Goal: Transaction & Acquisition: Purchase product/service

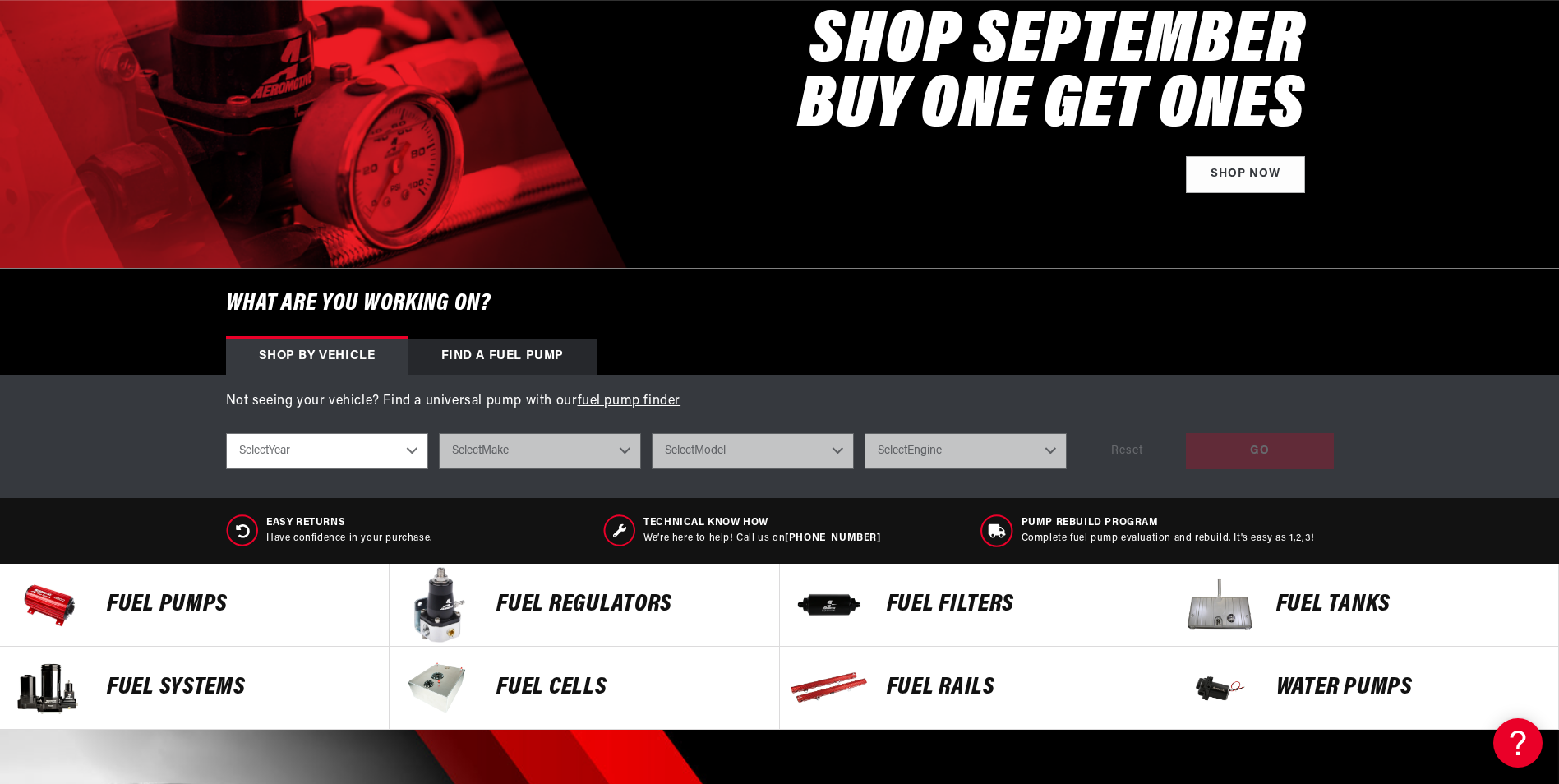
scroll to position [0, 2085]
click at [413, 448] on select "Select Year 2023 2022 2021 2020 2019 2018 2017 2016 2015 2014 2013 2012 2011 20…" at bounding box center [327, 451] width 202 height 36
click at [407, 448] on select "Select Year 2023 2022 2021 2020 2019 2018 2017 2016 2015 2014 2013 2012 2011 20…" at bounding box center [327, 451] width 202 height 36
click at [411, 447] on select "Select Year 2023 2022 2021 2020 2019 2018 2017 2016 2015 2014 2013 2012 2011 20…" at bounding box center [327, 451] width 202 height 36
click at [413, 448] on select "Select Year 2023 2022 2021 2020 2019 2018 2017 2016 2015 2014 2013 2012 2011 20…" at bounding box center [327, 451] width 202 height 36
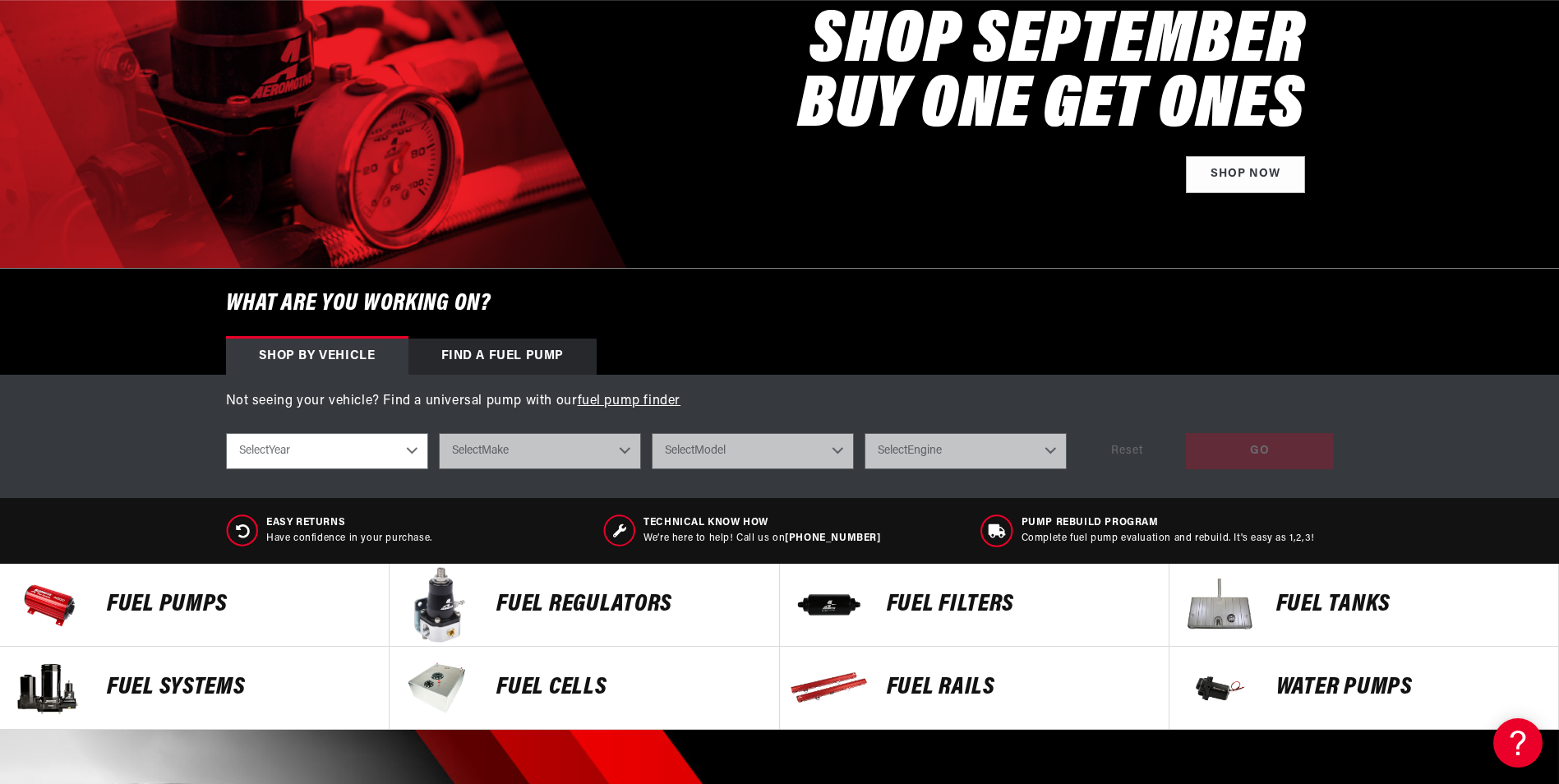
scroll to position [0, 3127]
click at [413, 448] on select "Select Year [DATE] 2022 2021 2020 2019 2018 2017 2016 2015 2014 2013 2012 2011 …" at bounding box center [327, 451] width 202 height 36
click at [409, 445] on select "Select Year [DATE] 2022 2021 2020 2019 2018 2017 2016 2015 2014 2013 2012 2011 …" at bounding box center [327, 451] width 202 height 36
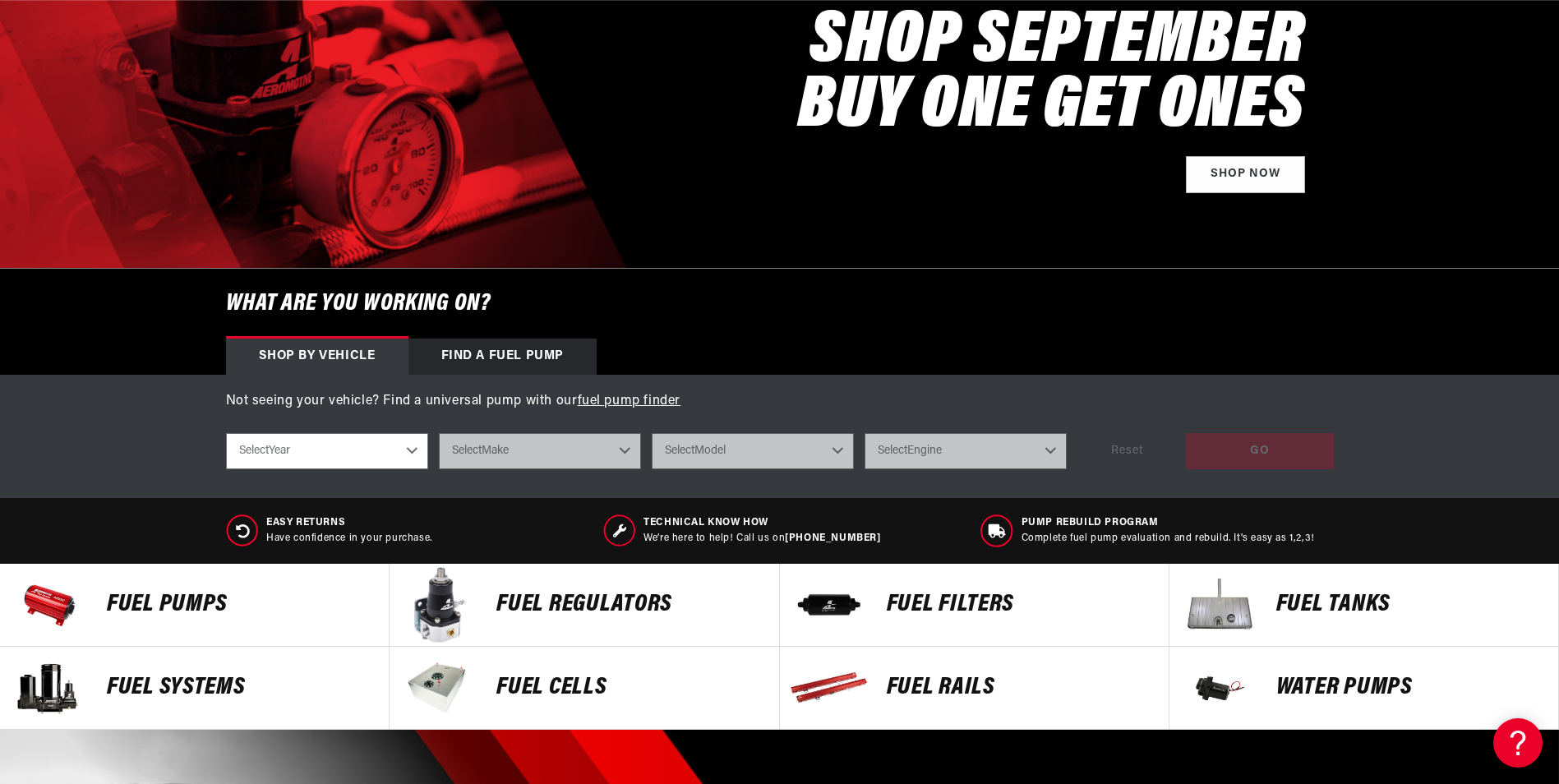
scroll to position [0, 1042]
click at [412, 448] on select "Select Year [DATE] 2022 2021 2020 2019 2018 2017 2016 2015 2014 2013 2012 2011 …" at bounding box center [327, 451] width 202 height 36
click at [318, 447] on select "Select Year [DATE] 2022 2021 2020 2019 2018 2017 2016 2015 2014 2013 2012 2011 …" at bounding box center [327, 451] width 202 height 36
select select "2023"
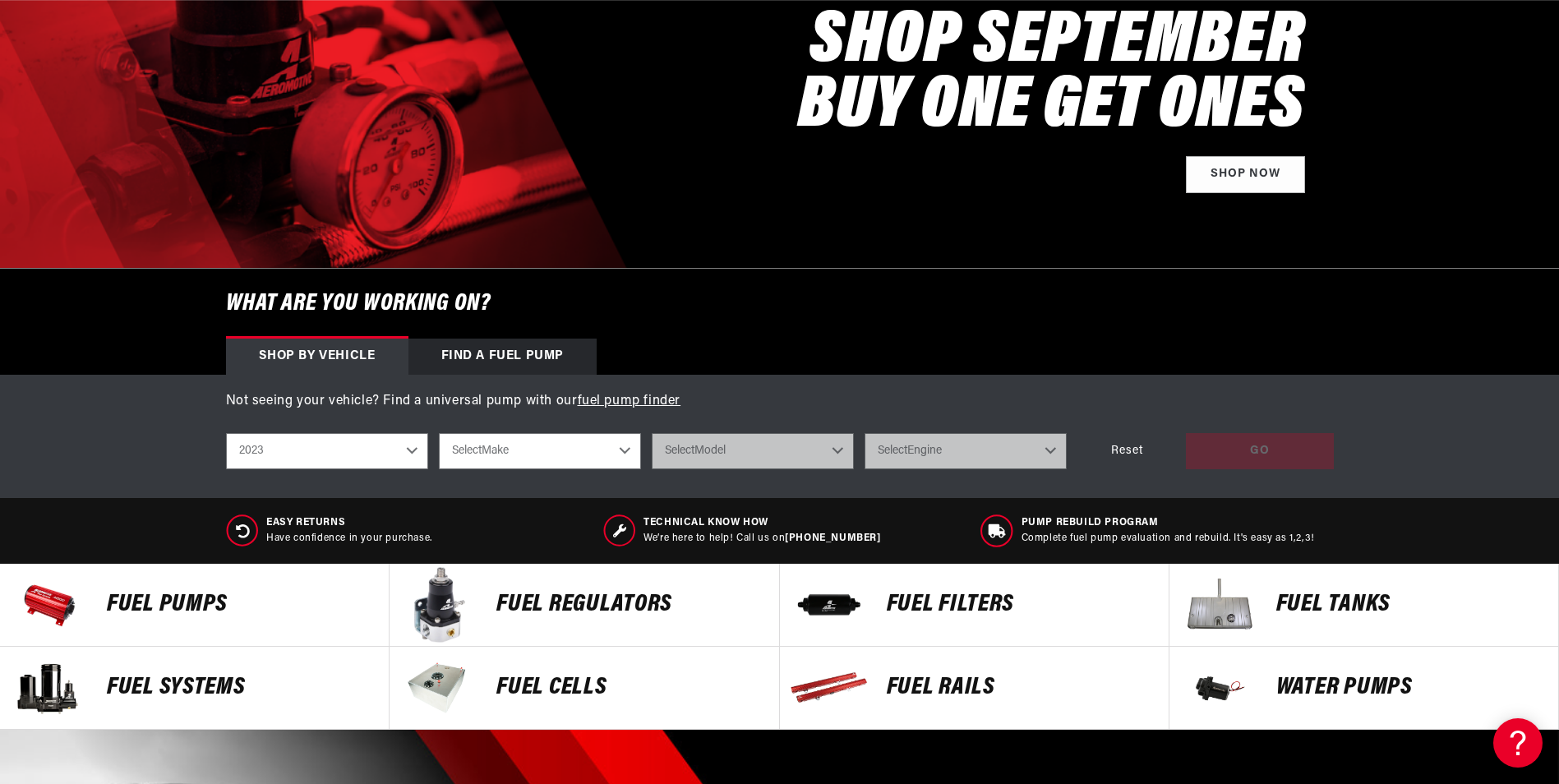
click at [409, 450] on select "2023 2022 2021 2020 2019 2018 2017 2016 2015 2014 2013 2012 2011 2010 2009 2008…" at bounding box center [327, 451] width 202 height 36
click at [292, 444] on select "2023 2022 2021 2020 2019 2018 2017 2016 2015 2014 2013 2012 2011 2010 2009 2008…" at bounding box center [327, 451] width 202 height 36
select select "2022"
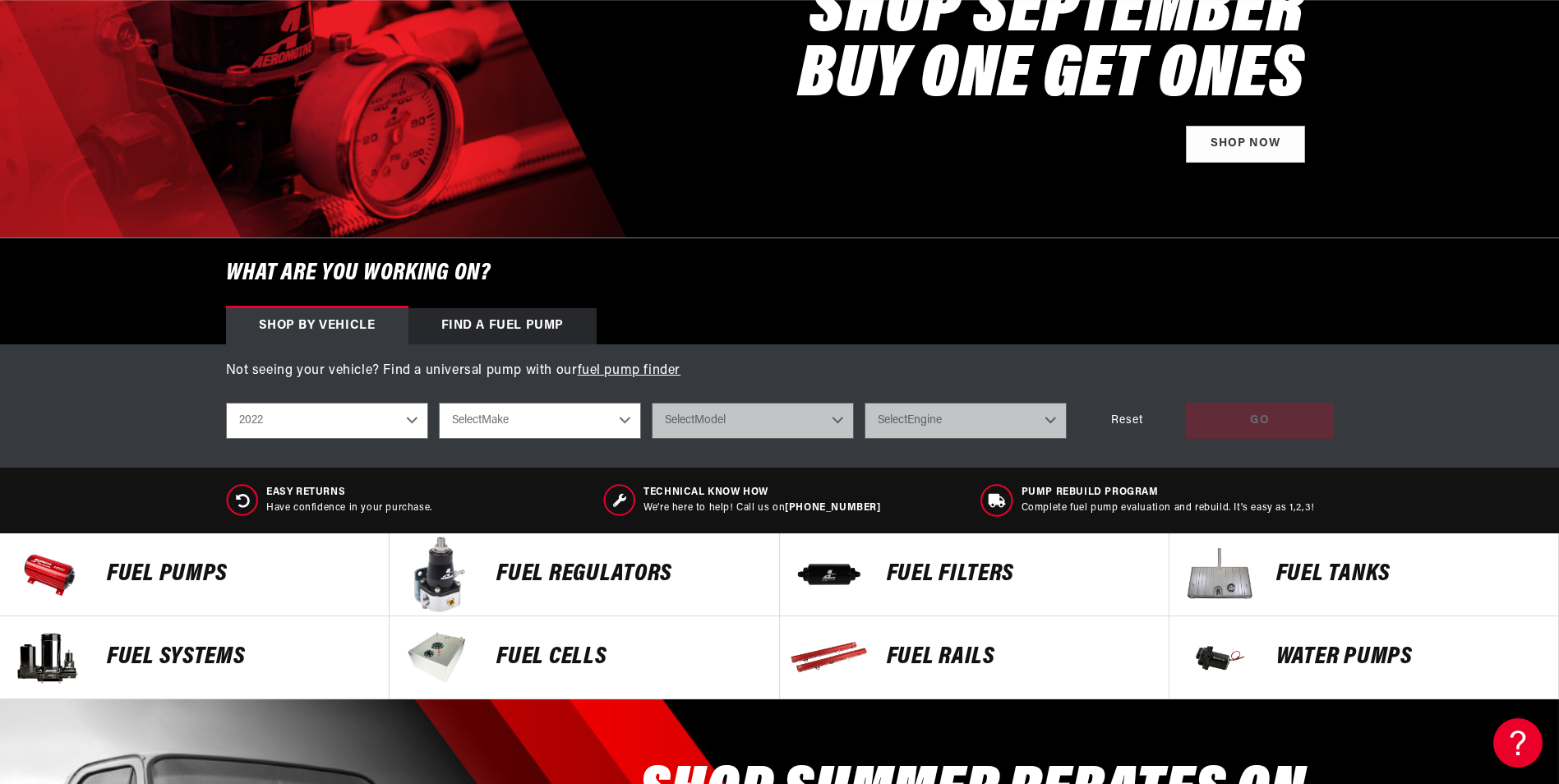
scroll to position [279, 0]
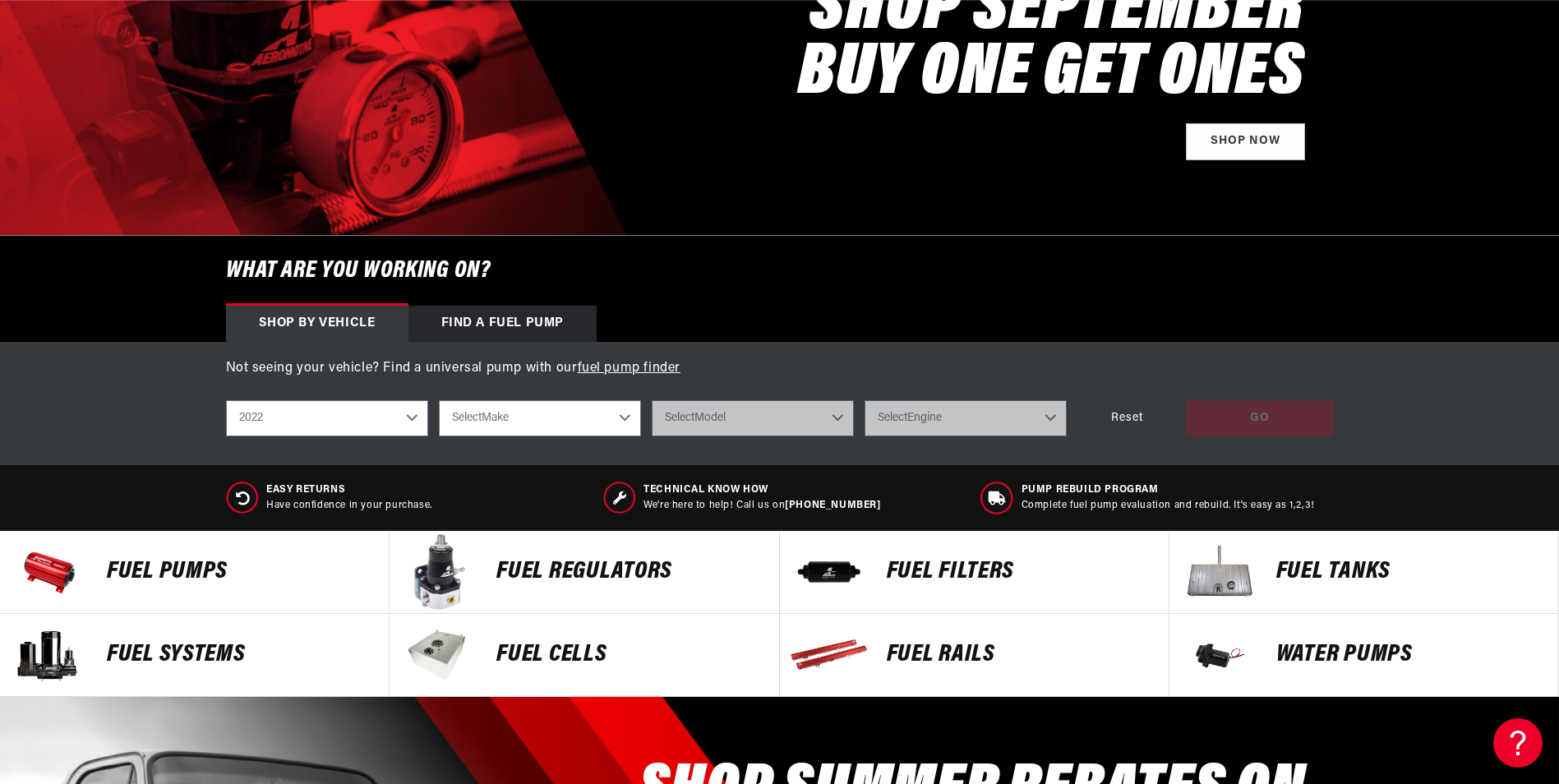
click at [409, 420] on select "2023 2022 2021 2020 2019 2018 2017 2016 2015 2014 2013 2012 2011 2010 2009 2008…" at bounding box center [327, 419] width 202 height 36
drag, startPoint x: 409, startPoint y: 420, endPoint x: 286, endPoint y: 405, distance: 123.9
click at [404, 419] on select "2023 2022 2021 2020 2019 2018 2017 2016 2015 2014 2013 2012 2011 2010 2009 2008…" at bounding box center [327, 419] width 202 height 36
click at [277, 405] on select "2023 2022 2021 2020 2019 2018 2017 2016 2015 2014 2013 2012 2011 2010 2009 2008…" at bounding box center [327, 419] width 202 height 36
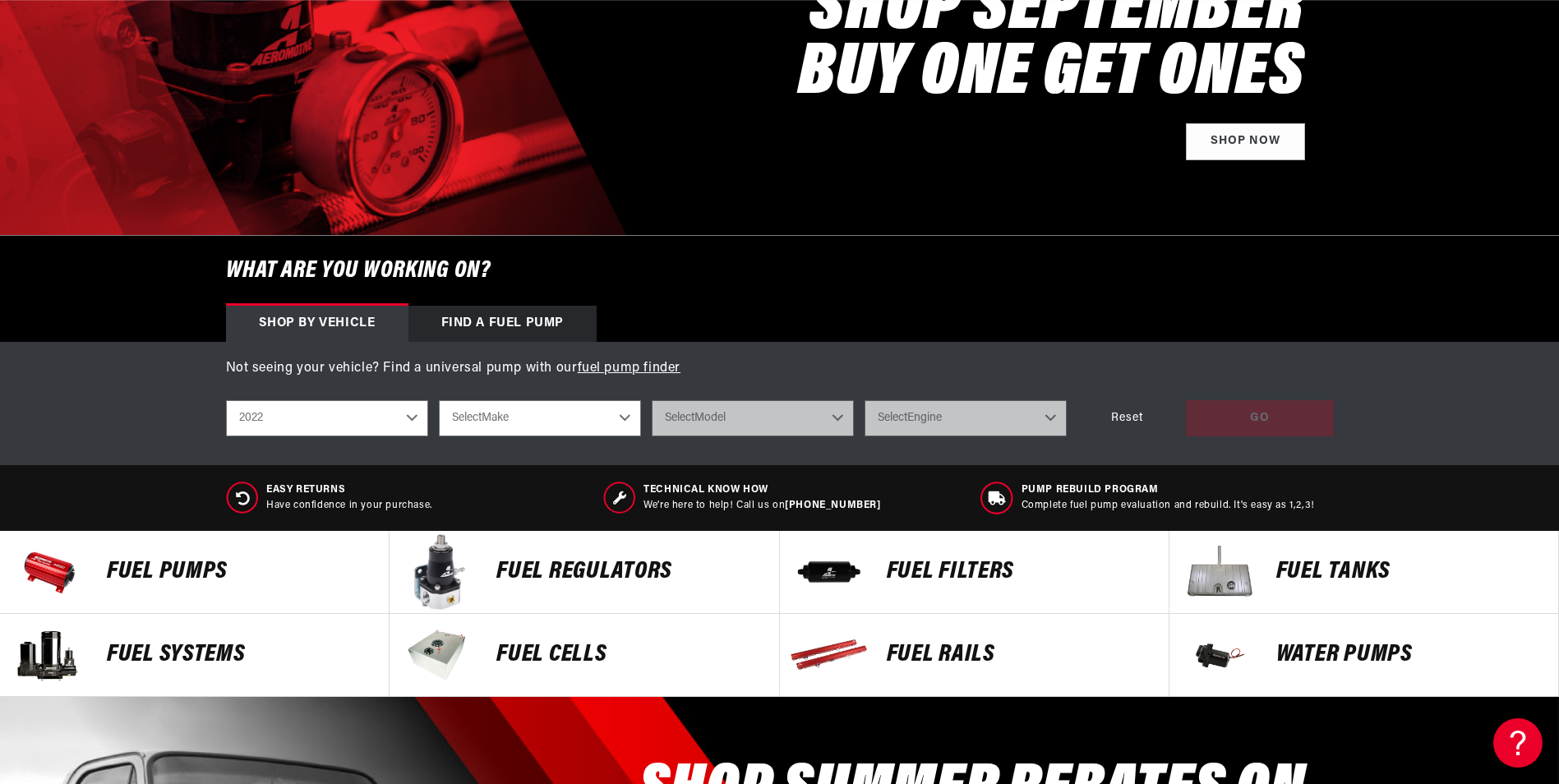
click at [270, 420] on select "2023 2022 2021 2020 2019 2018 2017 2016 2015 2014 2013 2012 2011 2010 2009 2008…" at bounding box center [327, 419] width 202 height 36
drag, startPoint x: 270, startPoint y: 416, endPoint x: 255, endPoint y: 417, distance: 15.0
click at [261, 417] on select "2023 2022 2021 2020 2019 2018 2017 2016 2015 2014 2013 2012 2011 2010 2009 2008…" at bounding box center [327, 419] width 202 height 36
click at [246, 419] on select "2023 2022 2021 2020 2019 2018 2017 2016 2015 2014 2013 2012 2011 2010 2009 2008…" at bounding box center [327, 419] width 202 height 36
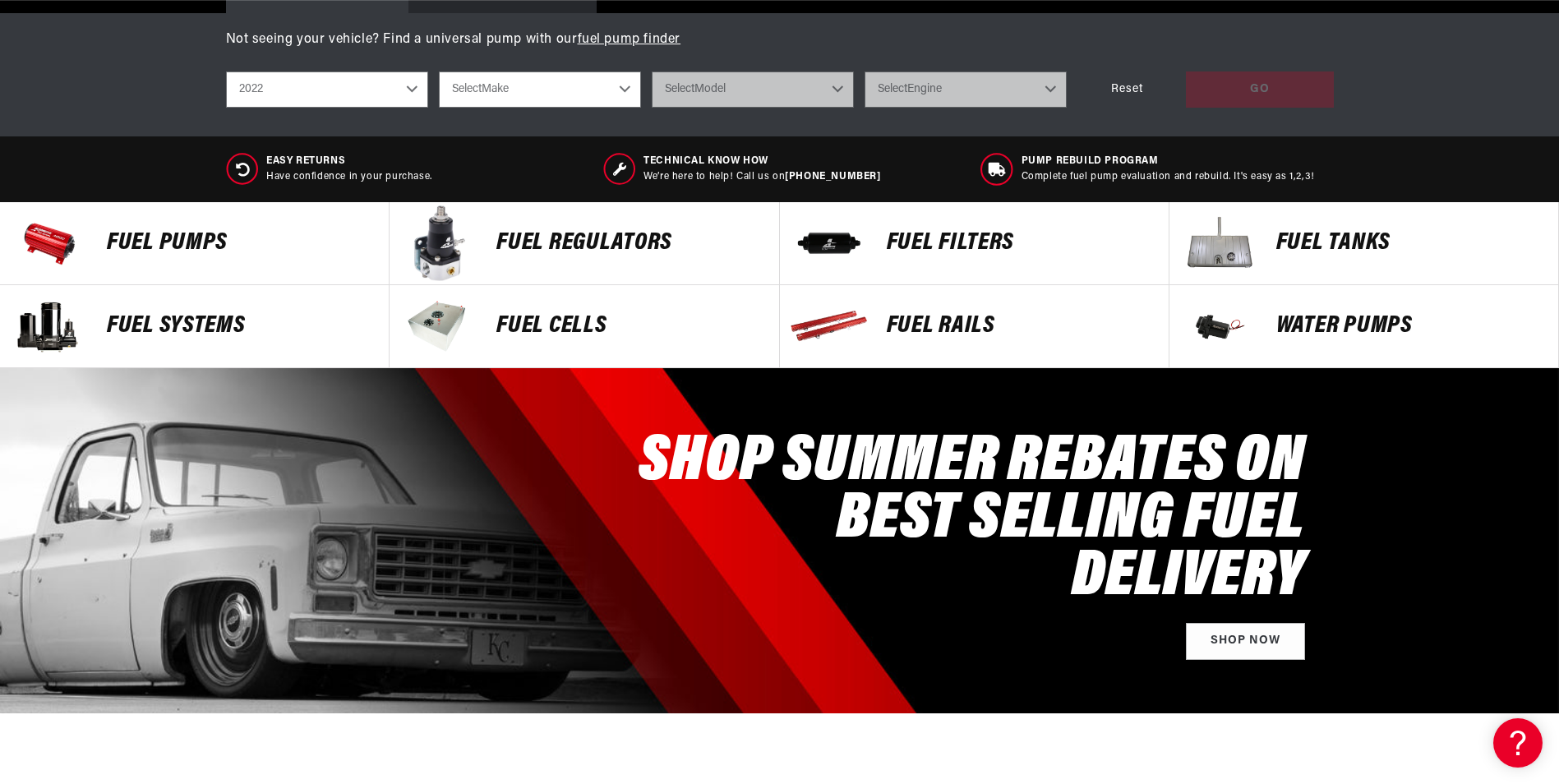
scroll to position [0, 3127]
click at [169, 240] on p "Fuel Pumps" at bounding box center [239, 243] width 265 height 25
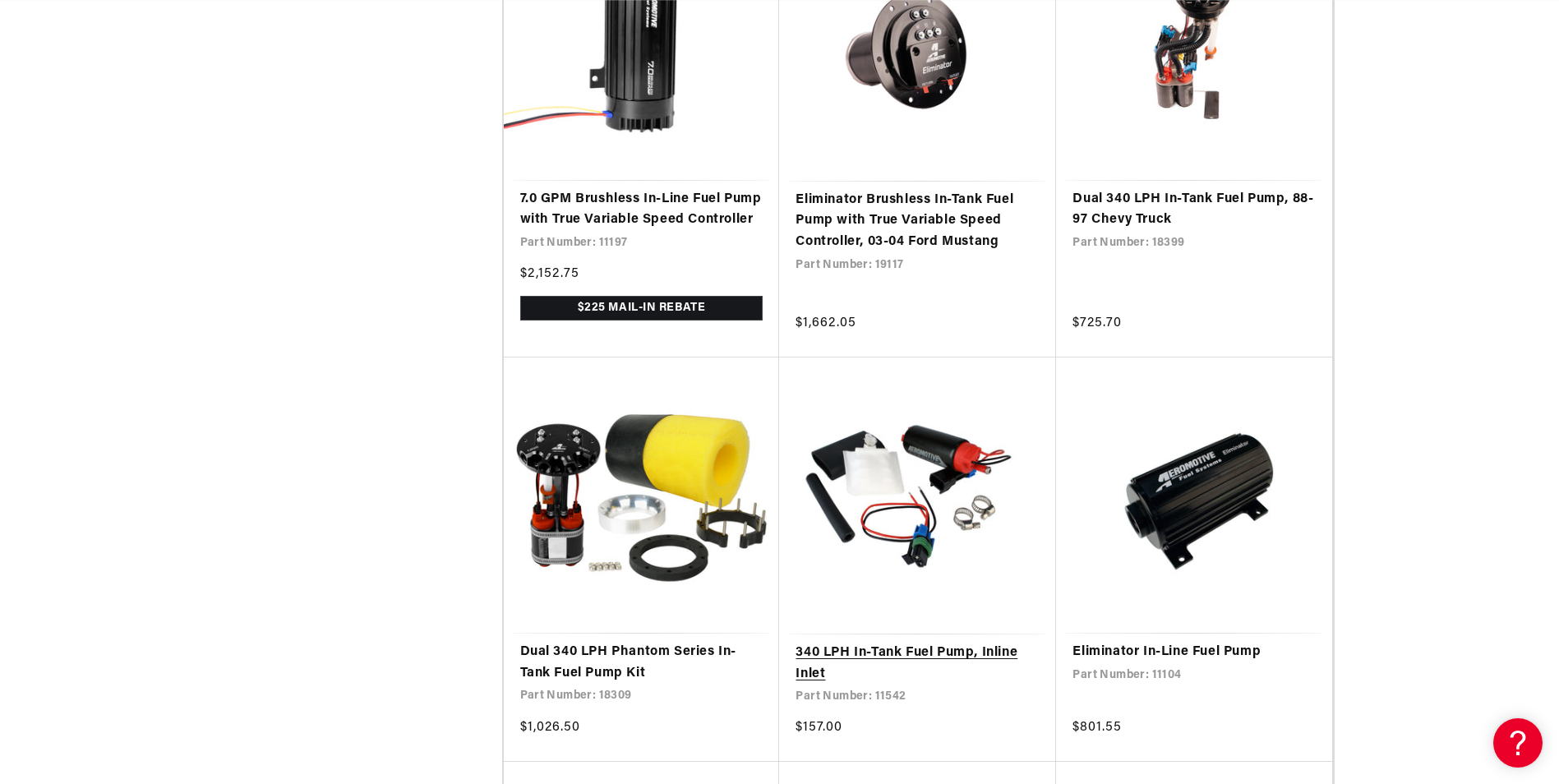
scroll to position [0, 3127]
click at [935, 643] on link "340 LPH In-Tank Fuel Pump, Inline Inlet" at bounding box center [918, 664] width 244 height 42
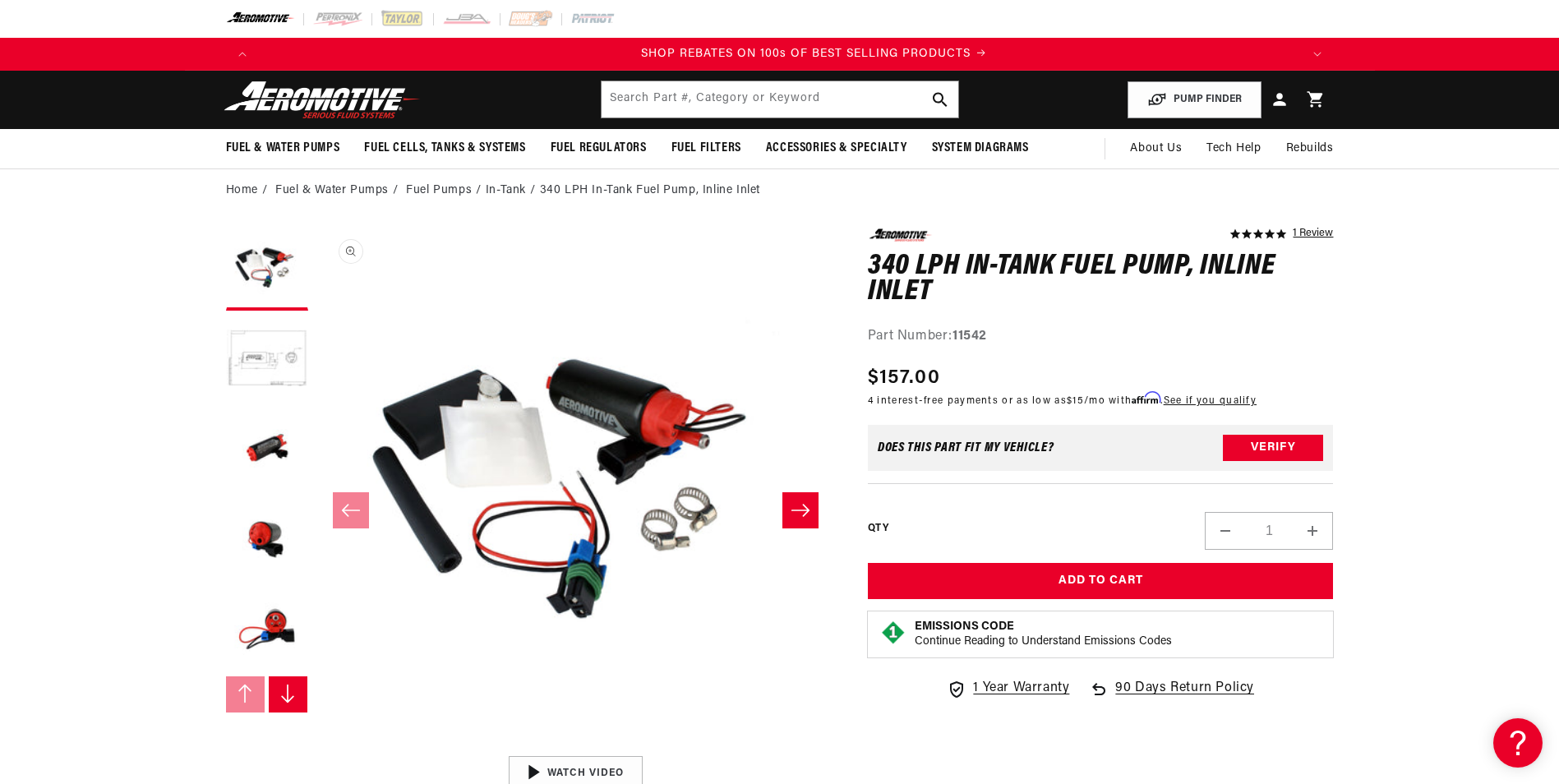
scroll to position [0, 2085]
click at [267, 355] on button "Load image 2 in gallery view" at bounding box center [267, 360] width 82 height 82
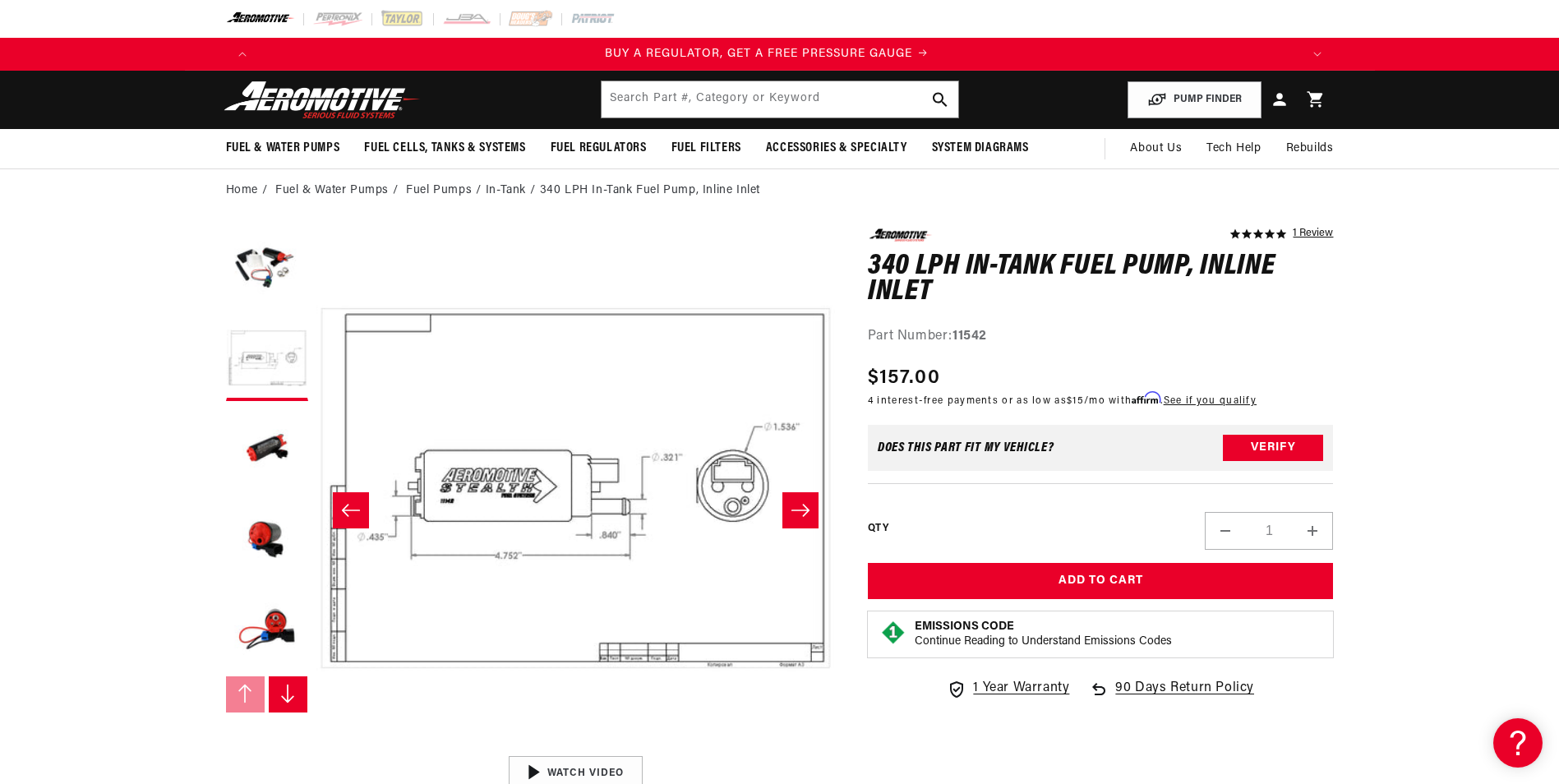
scroll to position [0, 0]
click at [1277, 443] on button "Verify" at bounding box center [1273, 448] width 100 height 27
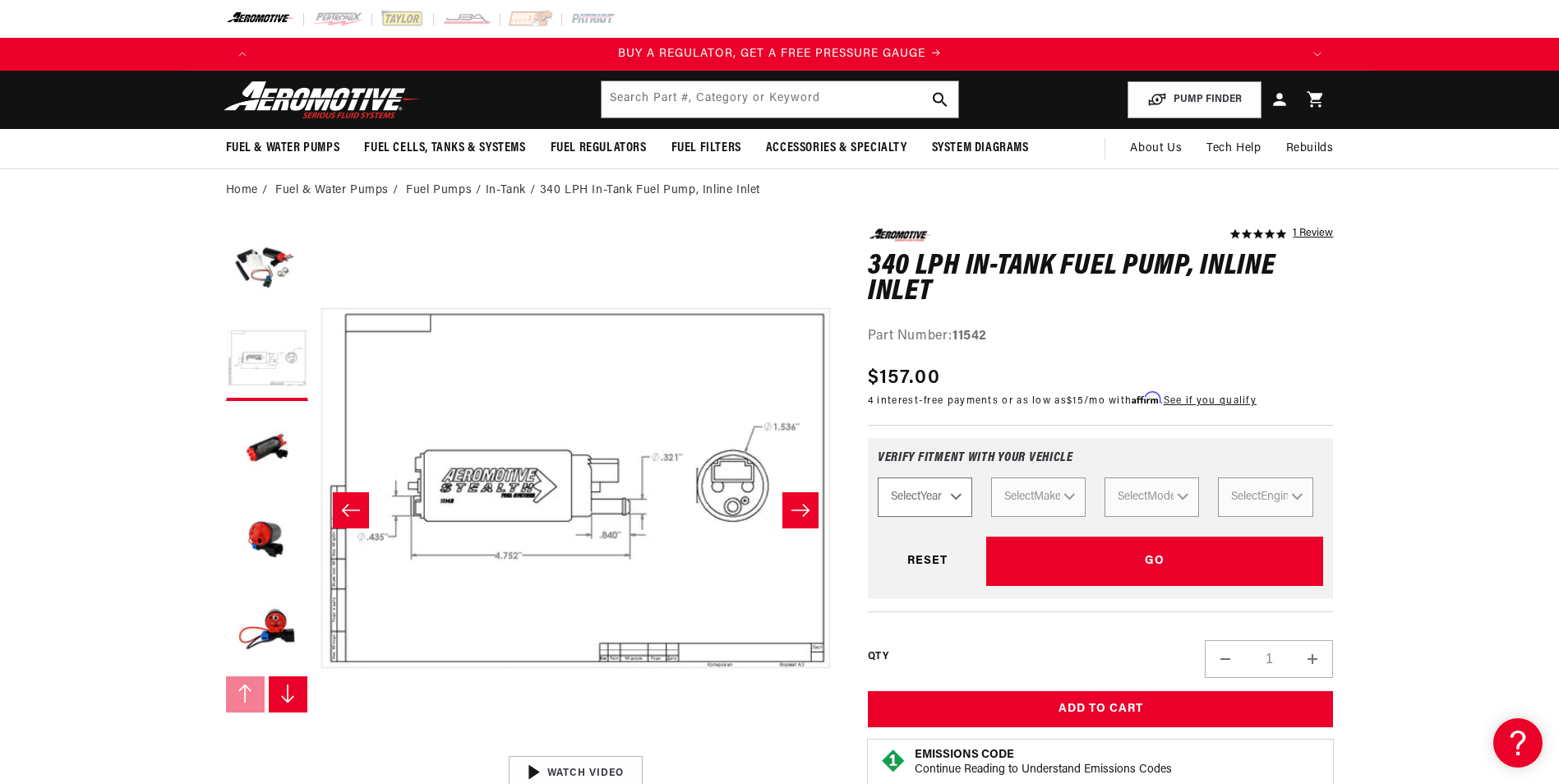
click at [953, 497] on select "Select Year 2023 2022 2021 2020 2019 2018 2017 2016 2015 2014 2013 2012 2011 20…" at bounding box center [925, 497] width 94 height 39
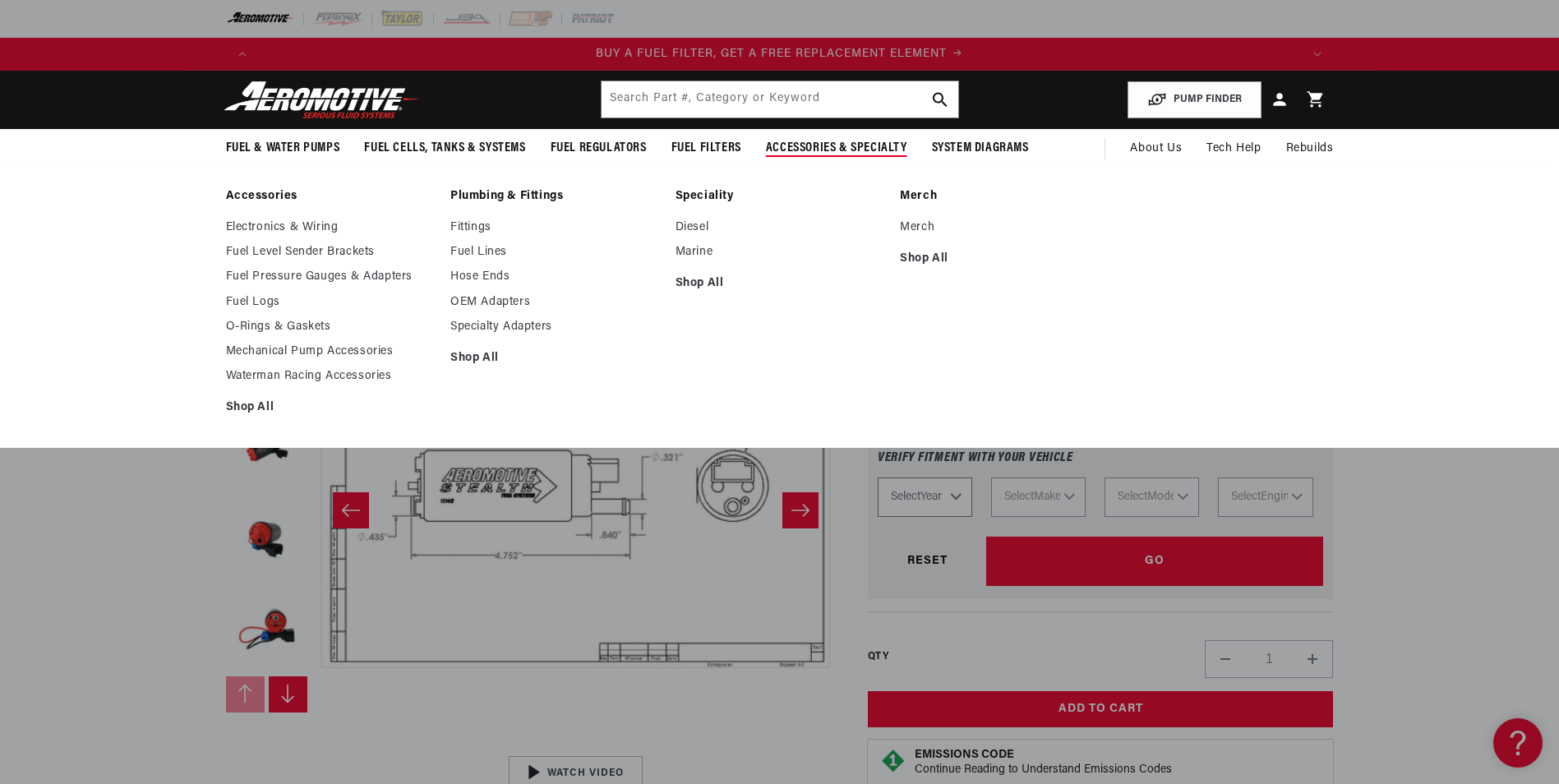
select select "2001"
click at [878, 478] on select "Select Year 2023 2022 2021 2020 2019 2018 2017 2016 2015 2014 2013 2012 2011 20…" at bounding box center [925, 497] width 94 height 39
select select "2001"
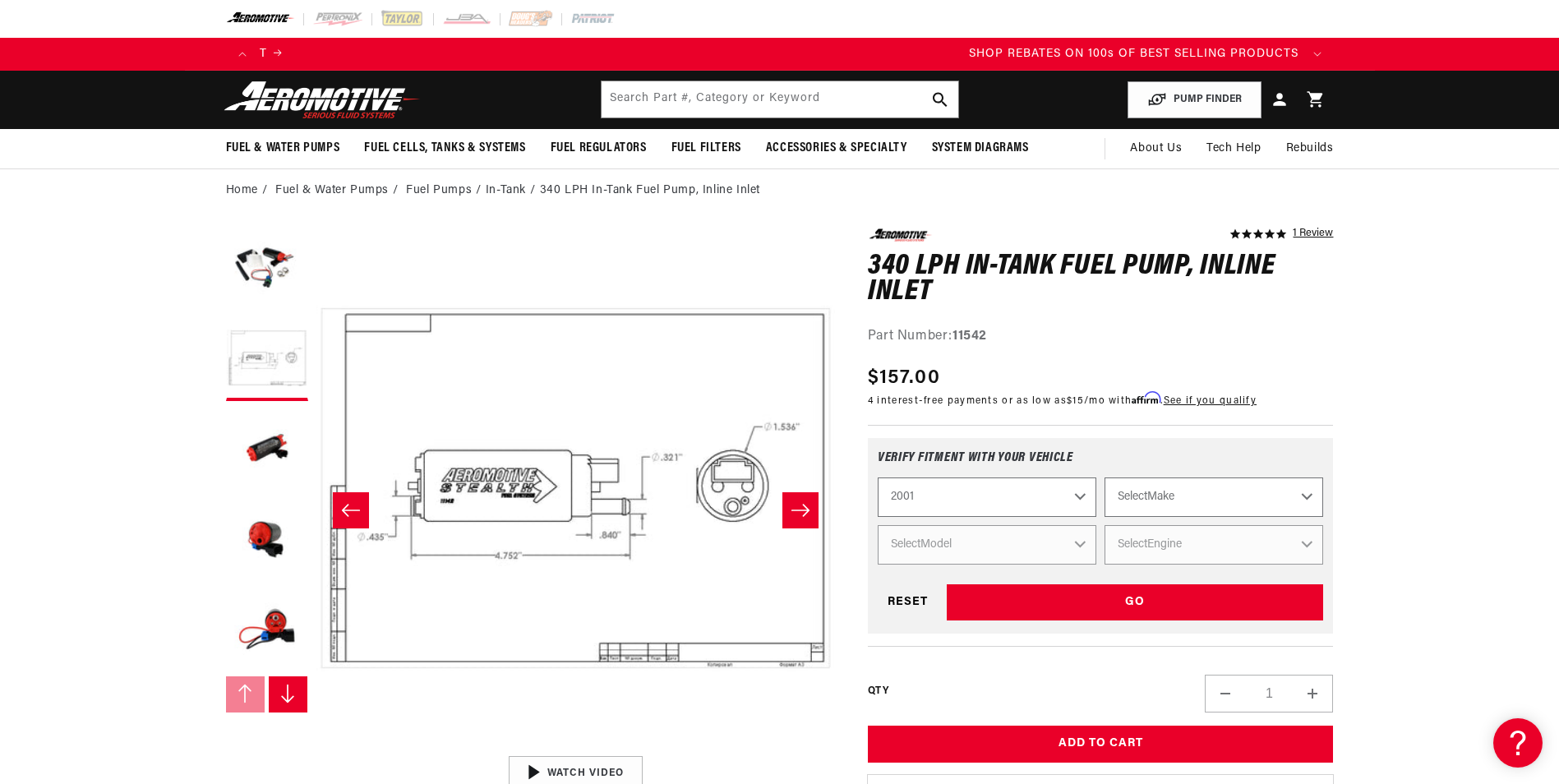
click at [1308, 497] on select "Select Make Acura Chevrolet Ford GMC Honda Hyundai Jeep Lincoln Mazda Nissan Po…" at bounding box center [1214, 497] width 218 height 39
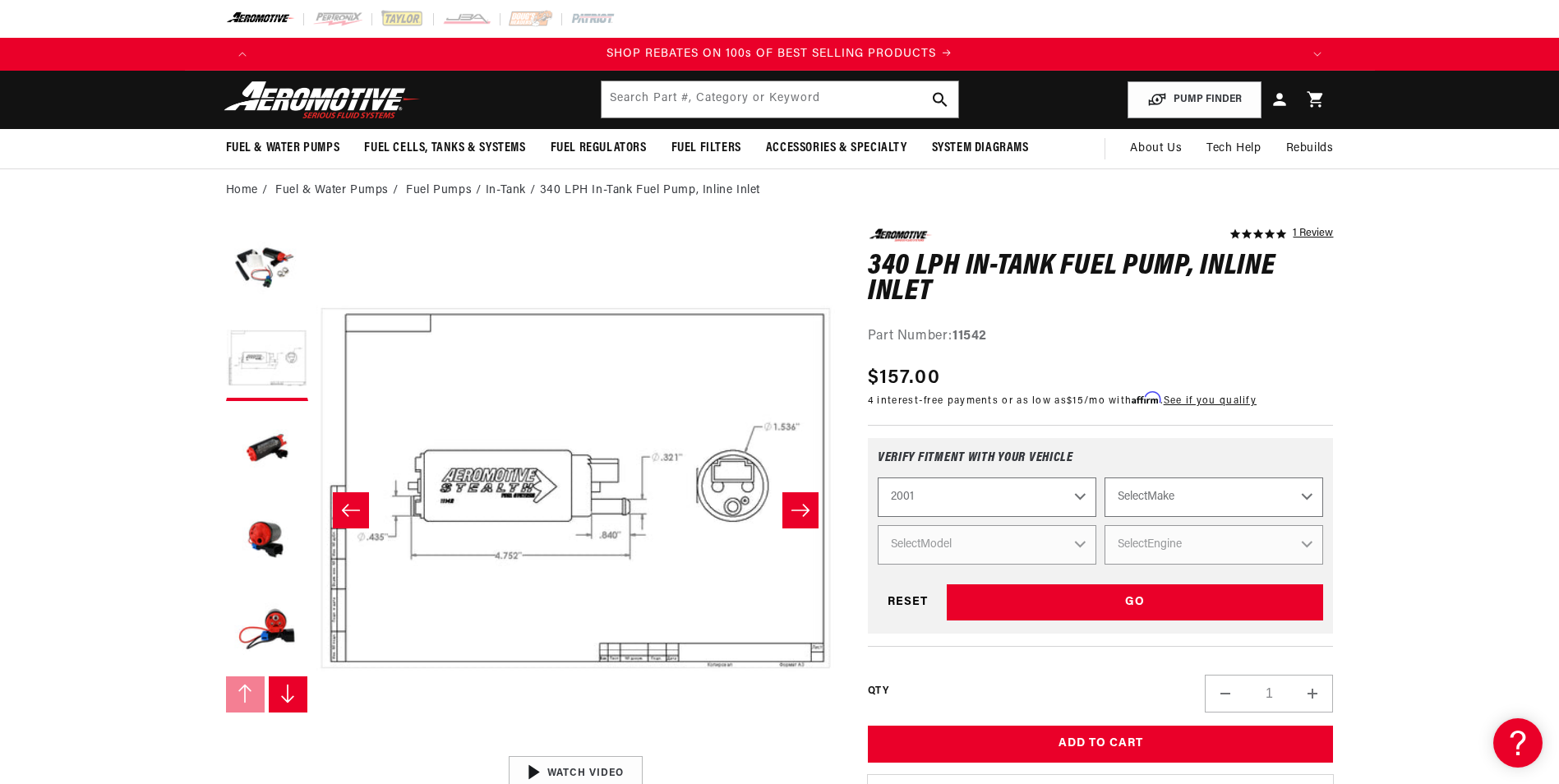
select select "Pontiac"
click at [1105, 478] on select "Select Make Acura Chevrolet Ford GMC Honda Hyundai Jeep Lincoln Mazda Nissan Po…" at bounding box center [1214, 497] width 218 height 39
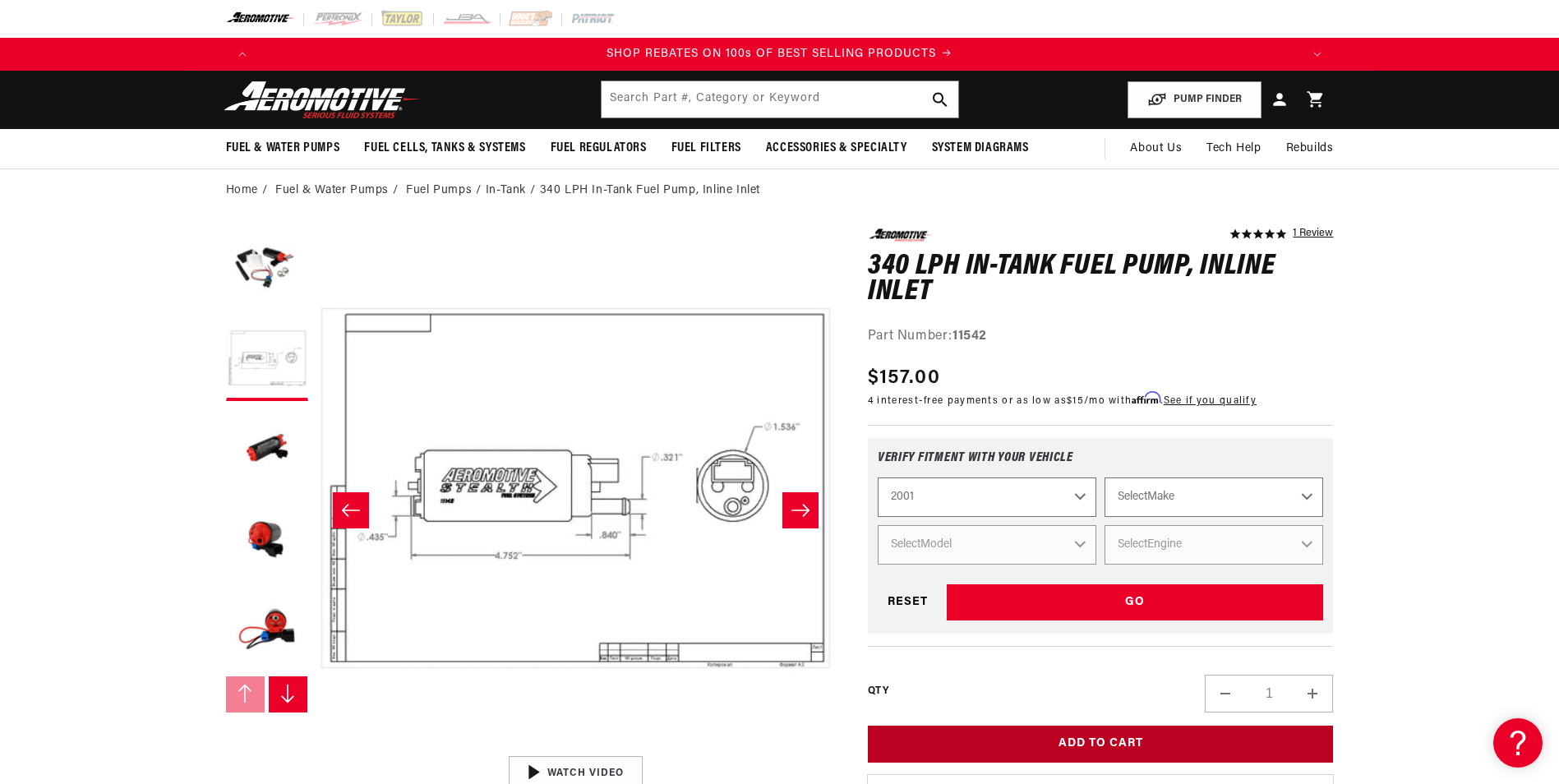
select select "Pontiac"
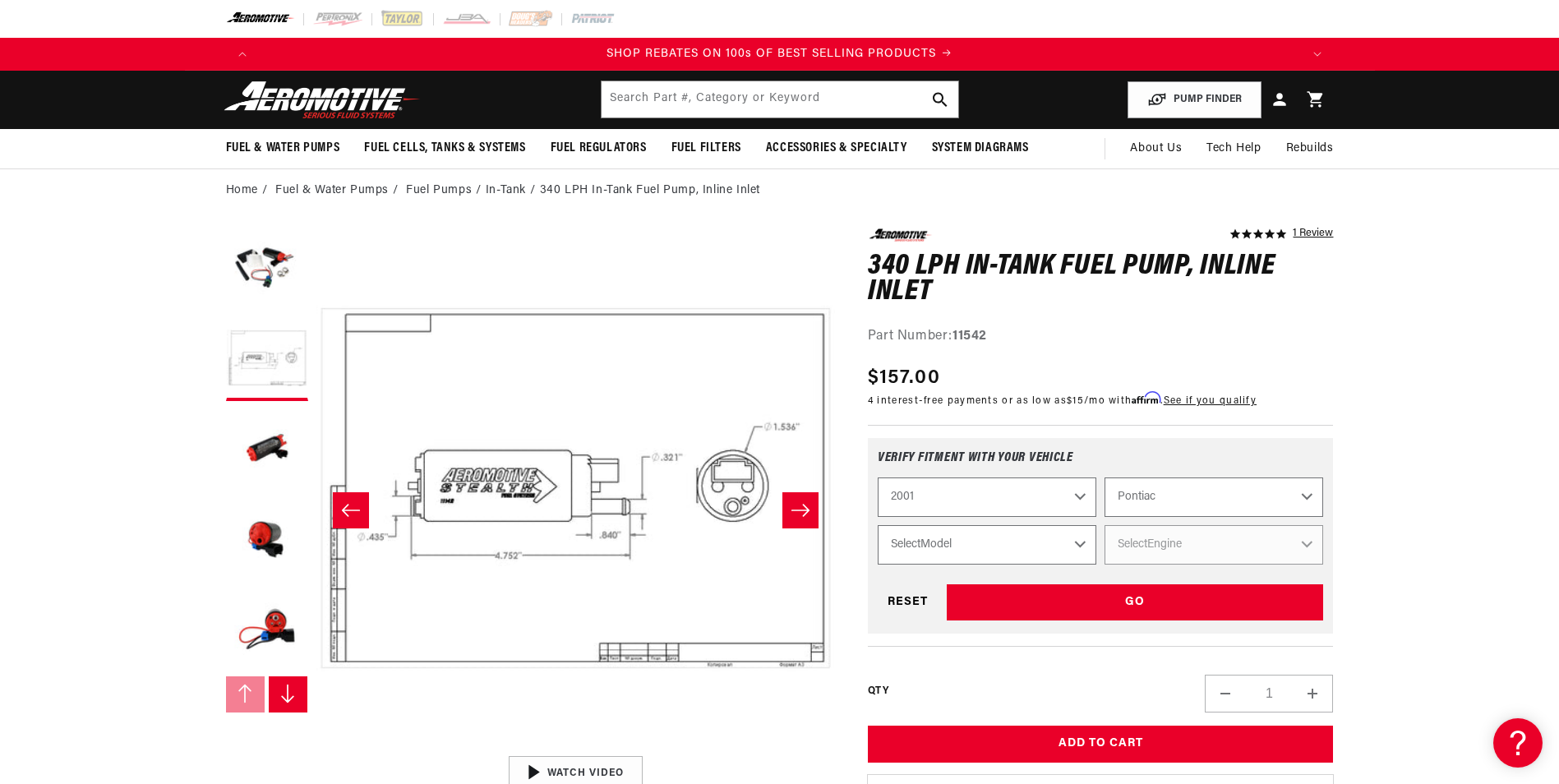
click at [1082, 544] on select "Select Model Firebird Grand Prix" at bounding box center [987, 545] width 218 height 39
select select "Firebird"
click at [878, 526] on select "Select Model Firebird Grand Prix" at bounding box center [987, 545] width 218 height 39
select select "Firebird"
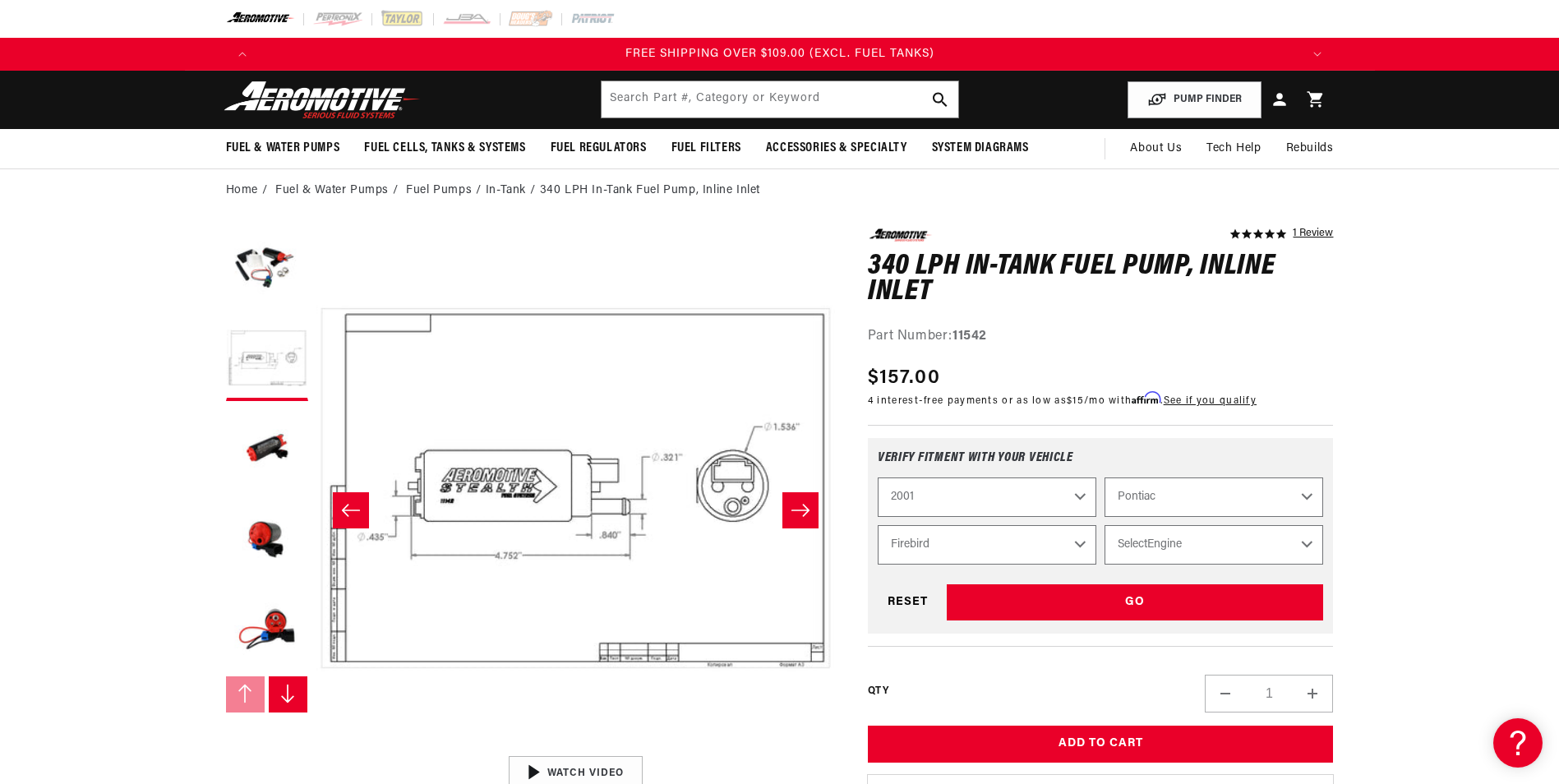
click at [1309, 546] on select "Select Engine 5.7L" at bounding box center [1214, 545] width 218 height 39
select select "5.7L"
click at [1105, 526] on select "Select Engine 5.7L" at bounding box center [1214, 545] width 218 height 39
select select "Engine"
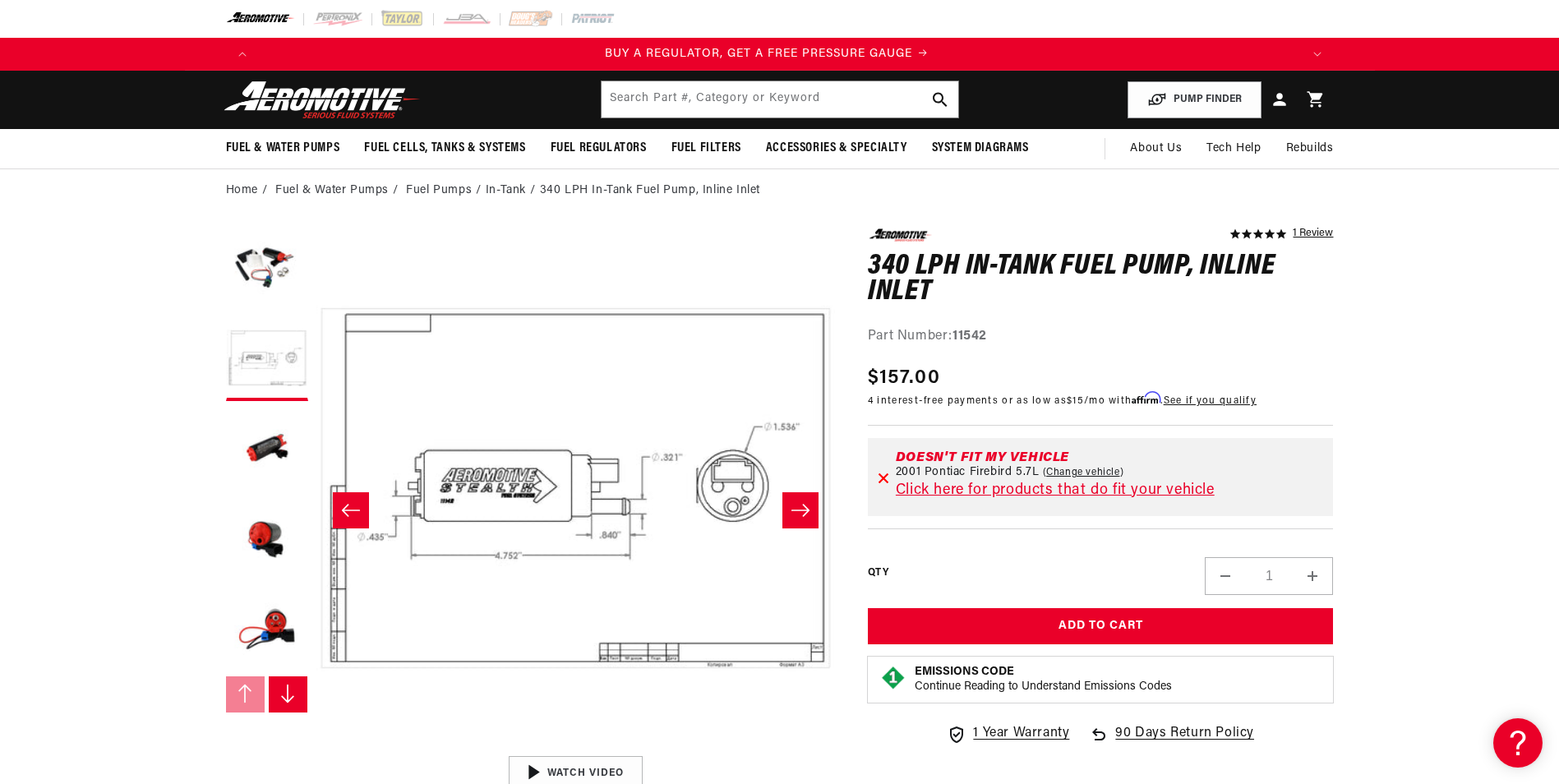
scroll to position [0, 0]
click at [1025, 488] on link "Click here for products that do fit your vehicle" at bounding box center [1055, 491] width 319 height 15
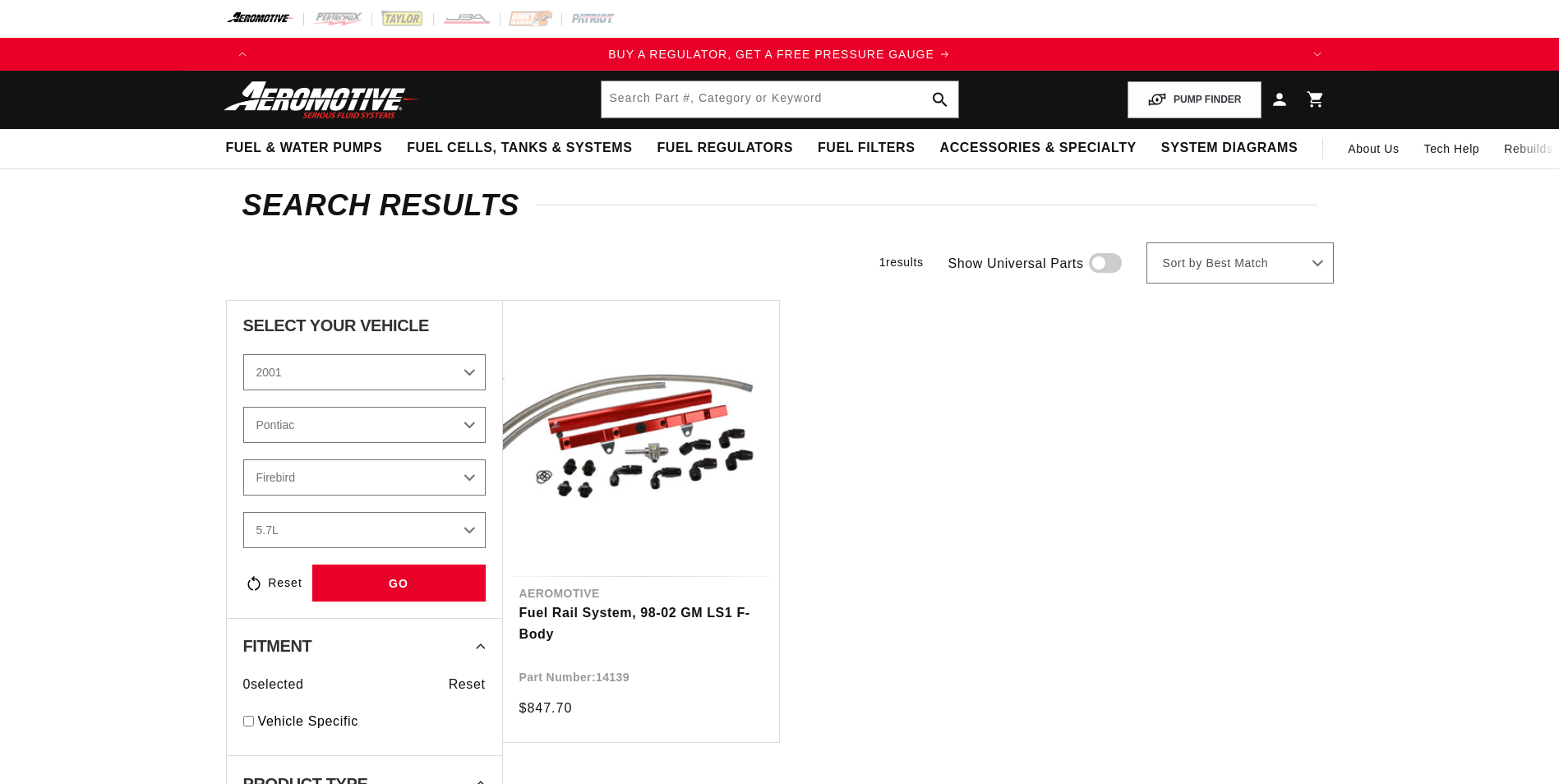
select select "2001"
select select "Pontiac"
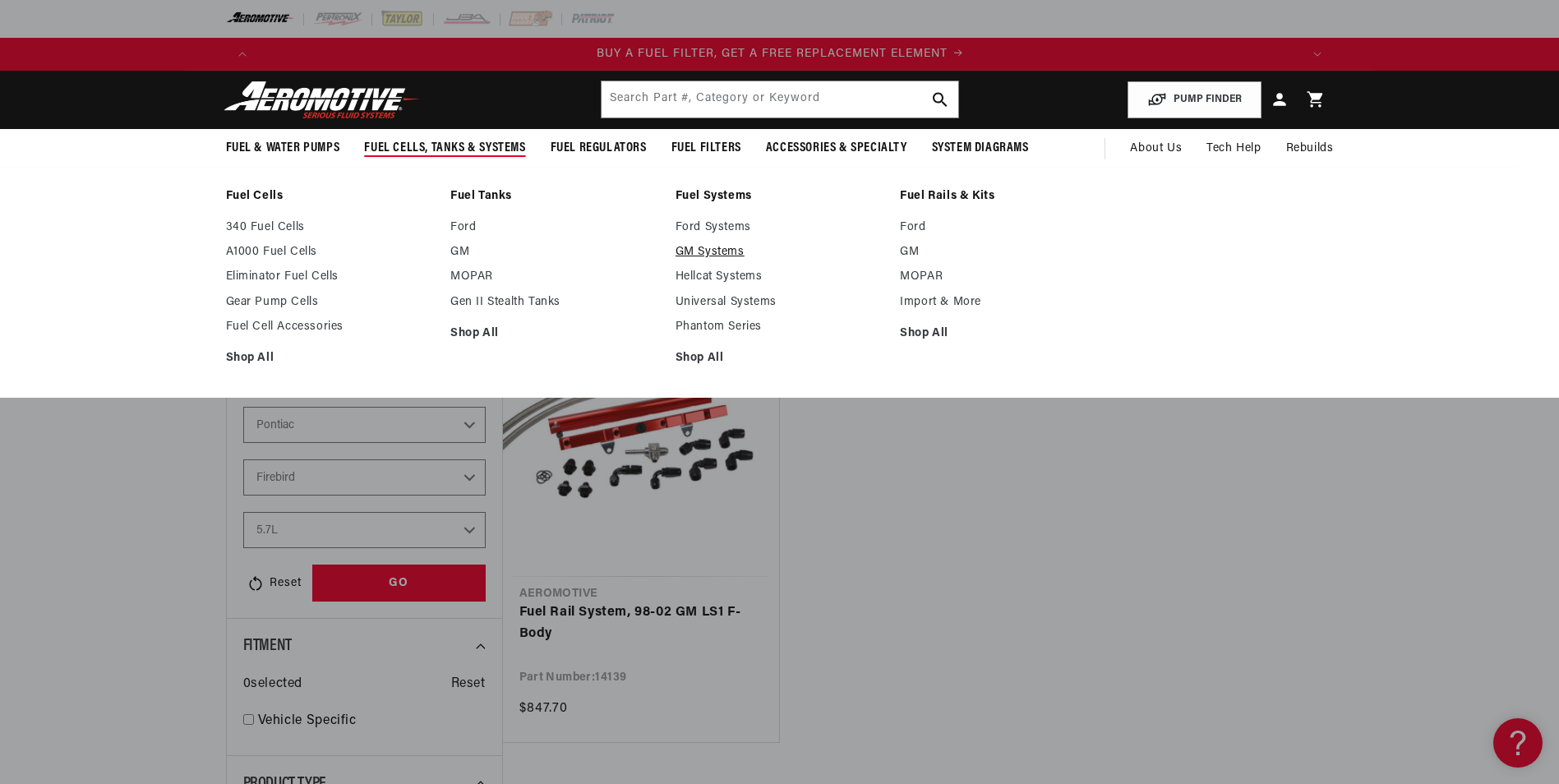
scroll to position [0, 1042]
click at [700, 249] on link "GM Systems" at bounding box center [780, 253] width 209 height 15
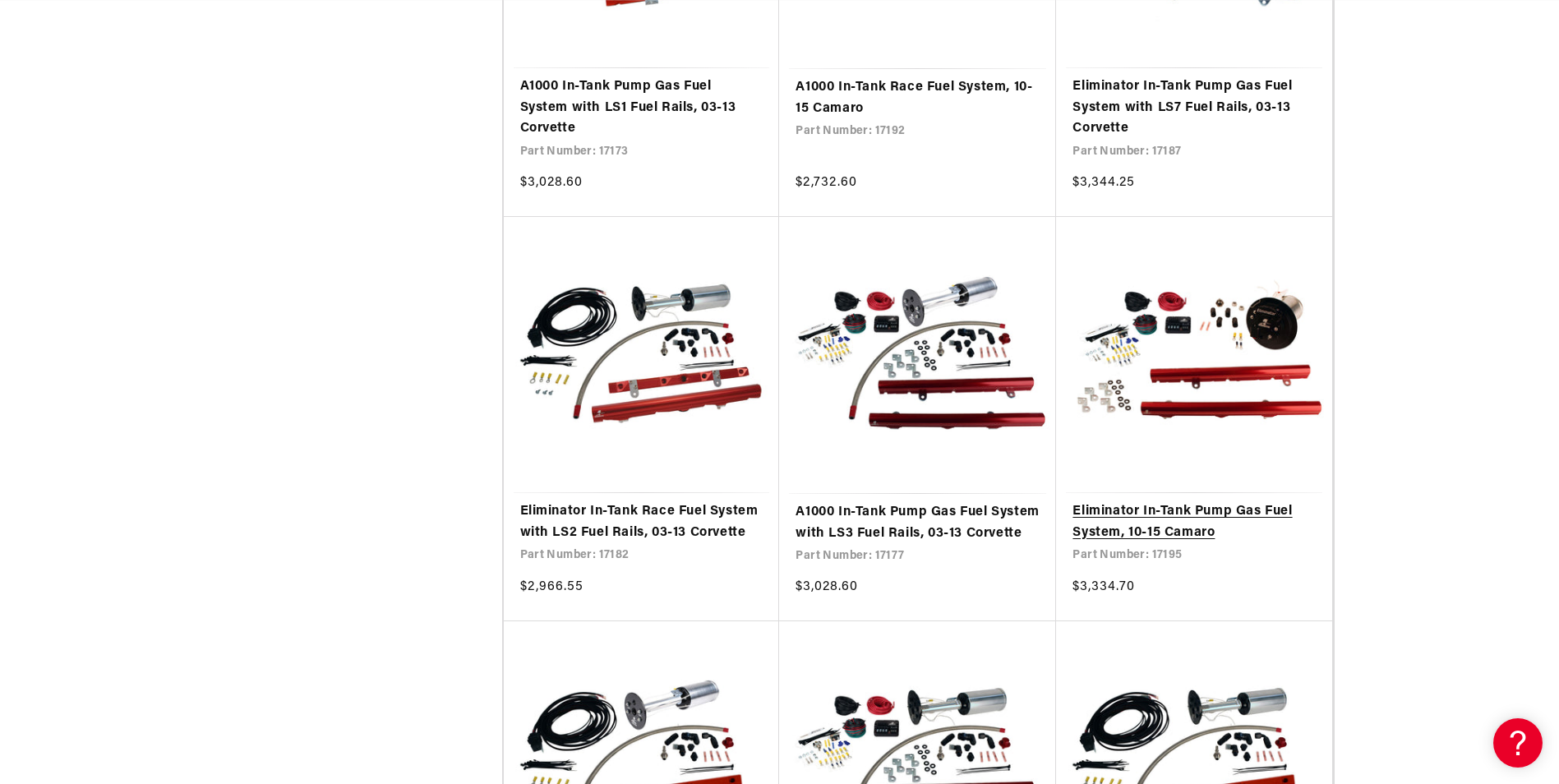
scroll to position [3041, 0]
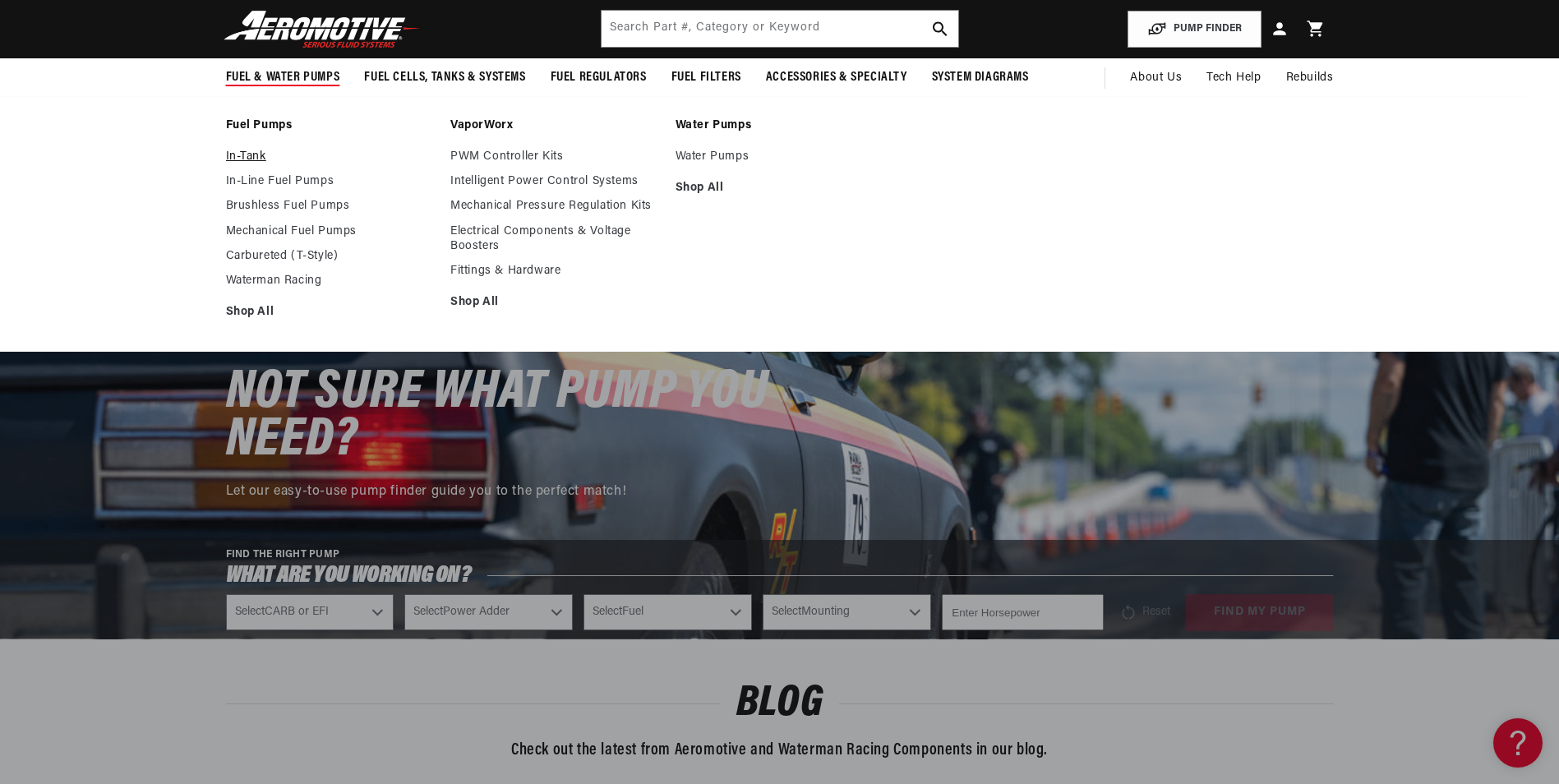
scroll to position [0, 1042]
click at [244, 155] on link "In-Tank" at bounding box center [330, 157] width 209 height 15
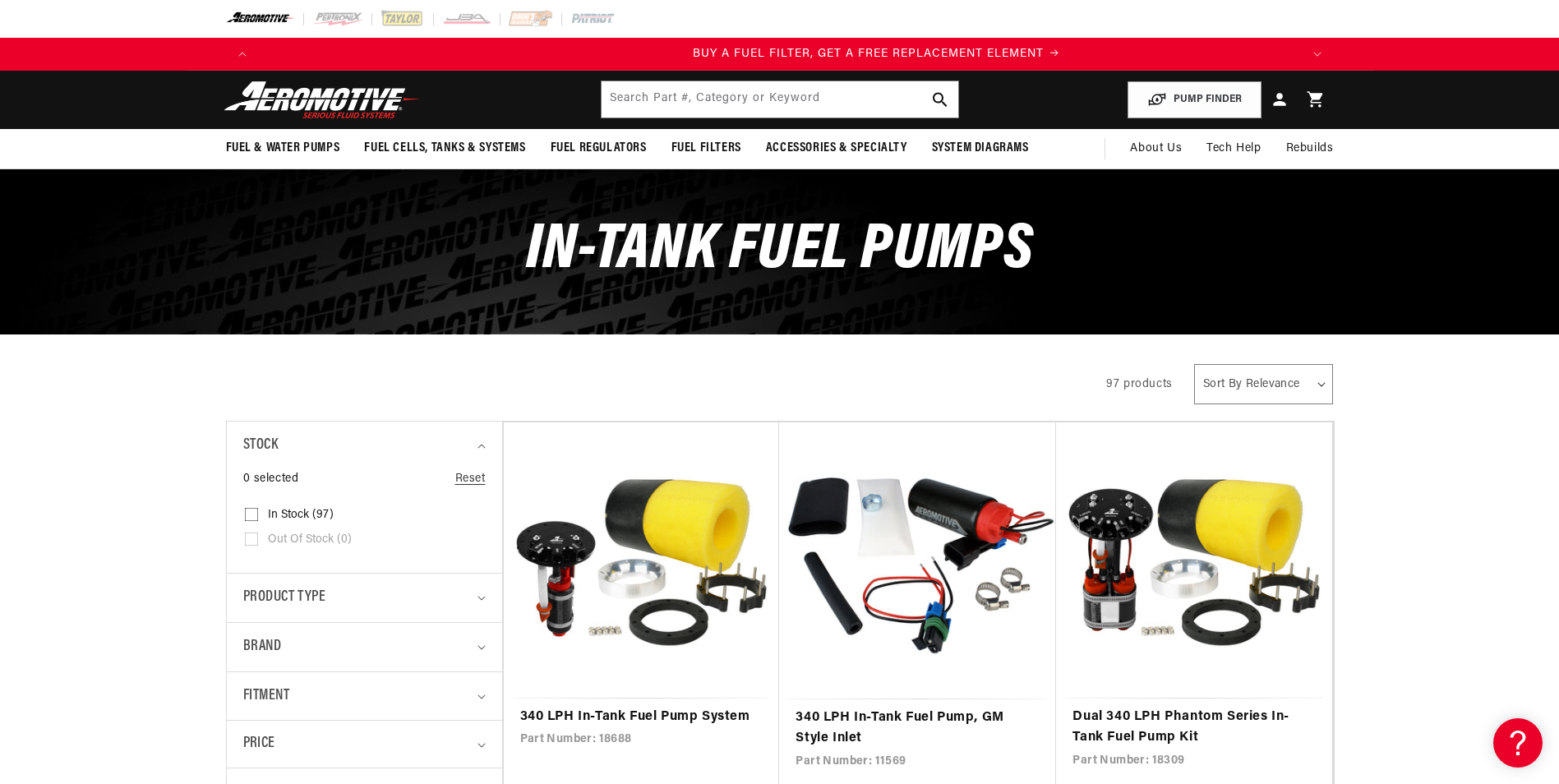
scroll to position [0, 1042]
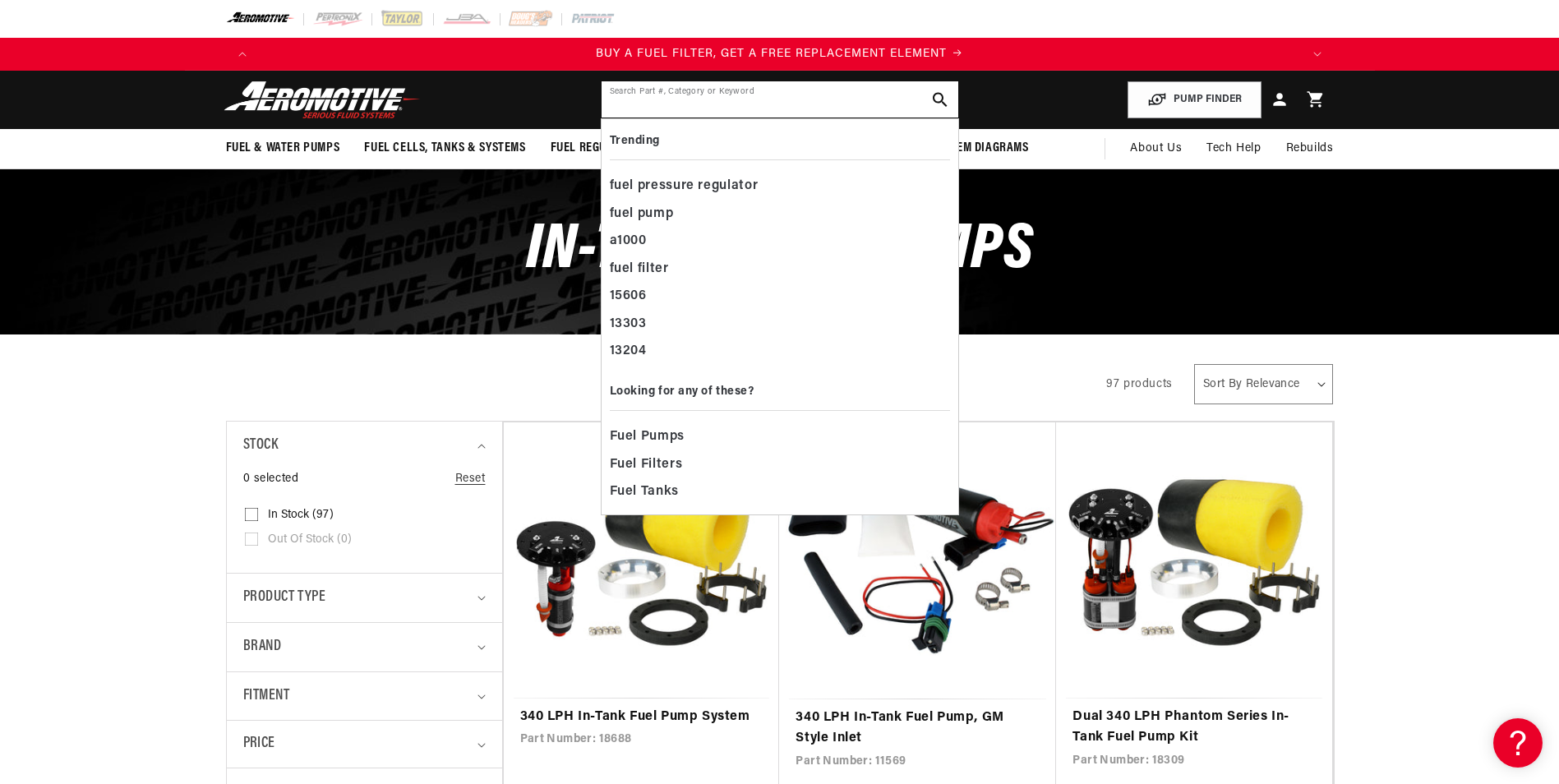
click at [726, 99] on input "text" at bounding box center [780, 99] width 357 height 36
click at [637, 436] on span "Fuel Pumps" at bounding box center [647, 437] width 74 height 23
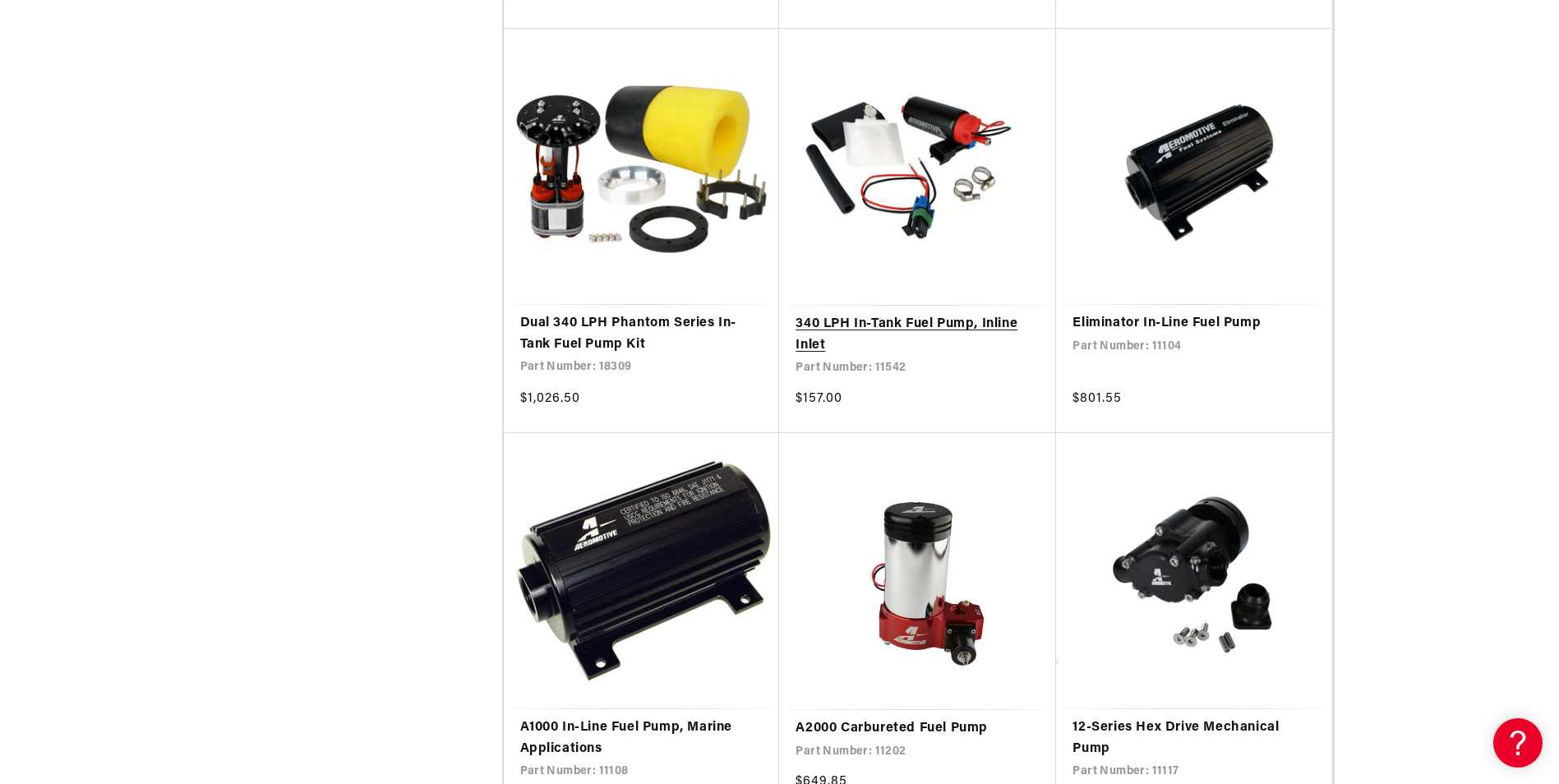
scroll to position [0, 3127]
click at [861, 348] on link "340 LPH In-Tank Fuel Pump, Inline Inlet" at bounding box center [918, 335] width 244 height 42
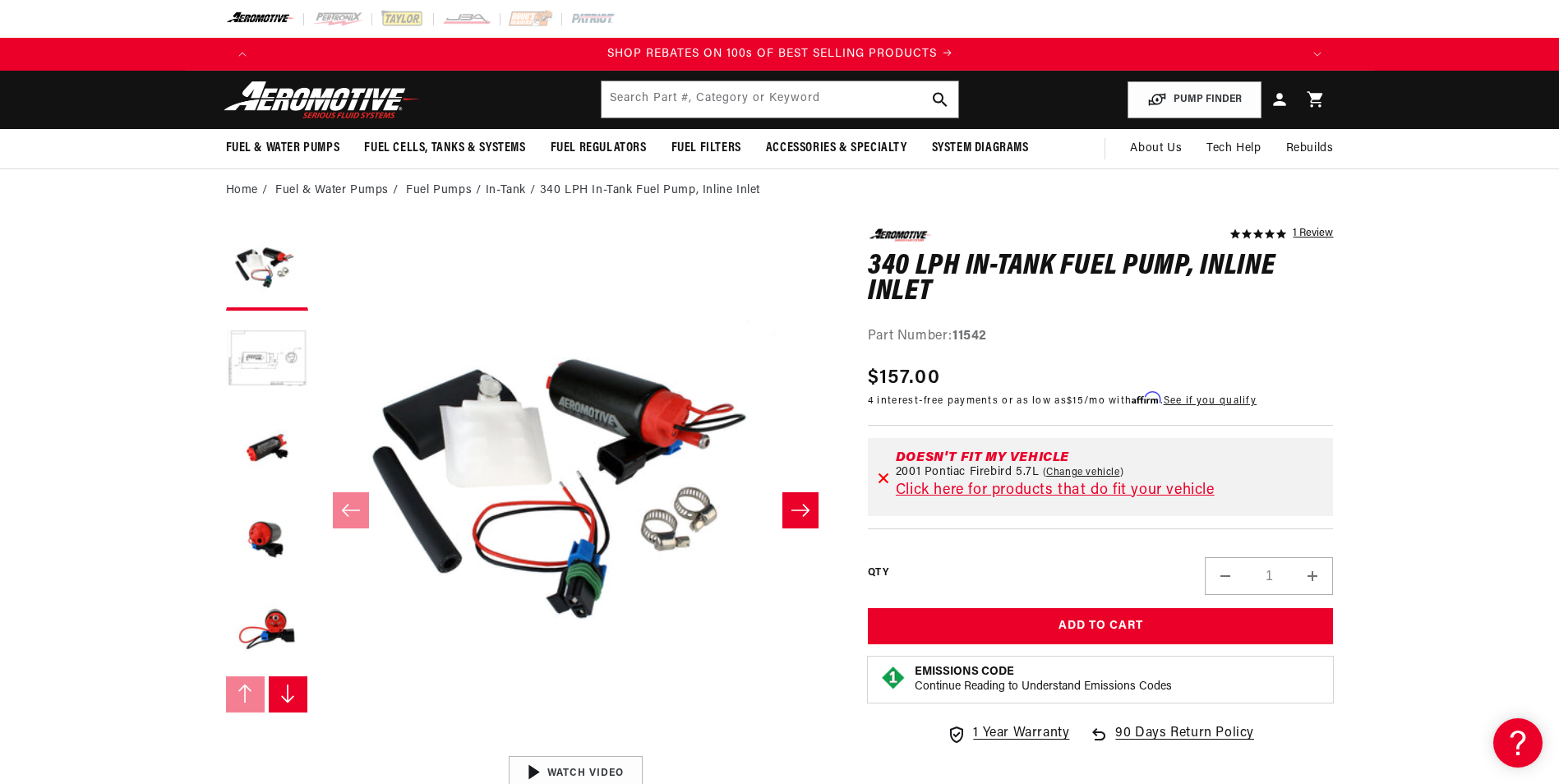
scroll to position [0, 2085]
click at [291, 689] on icon "Slide right" at bounding box center [287, 693] width 16 height 20
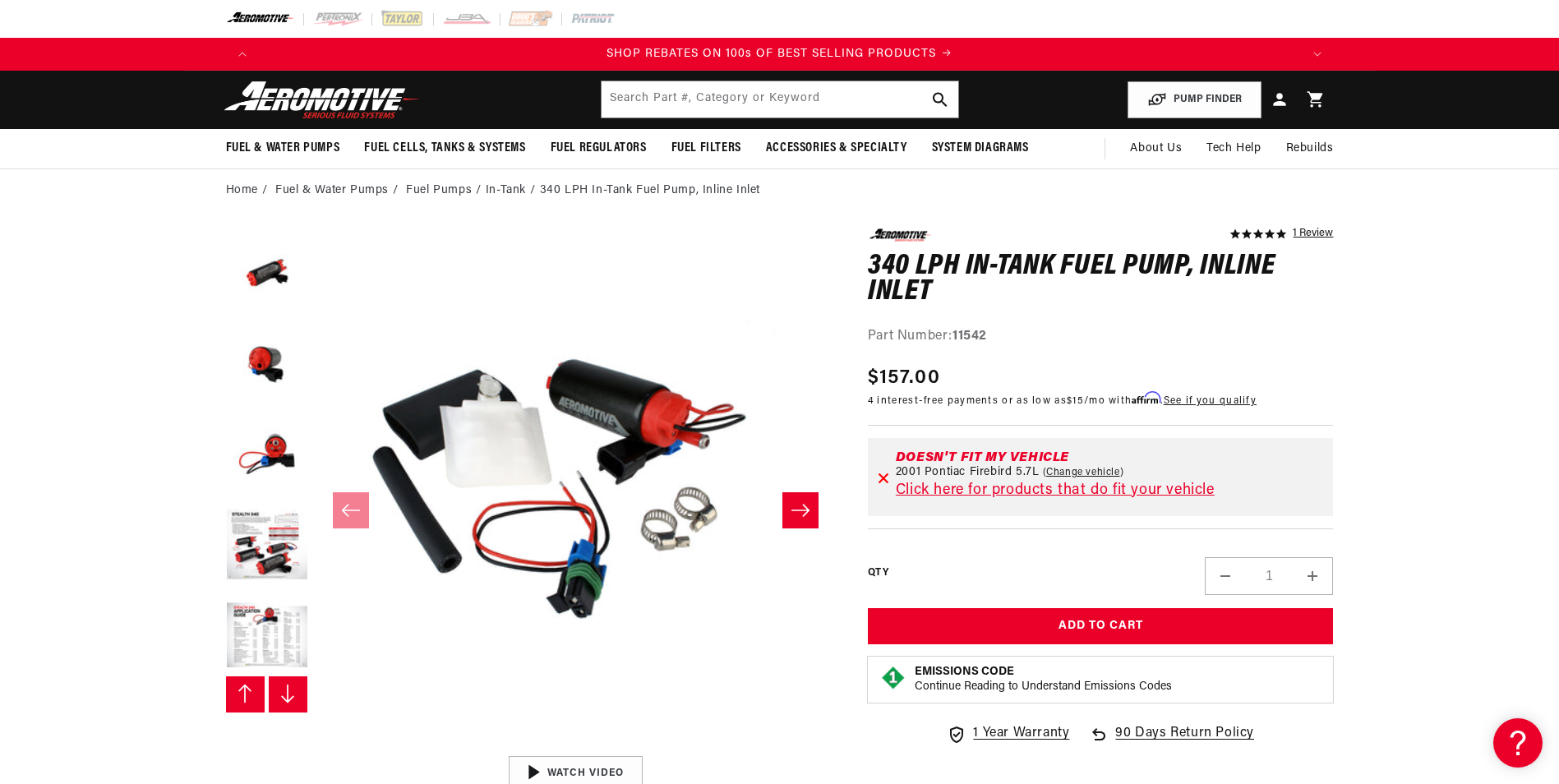
scroll to position [181, 0]
click at [268, 547] on button "Load image 6 in gallery view" at bounding box center [267, 541] width 82 height 82
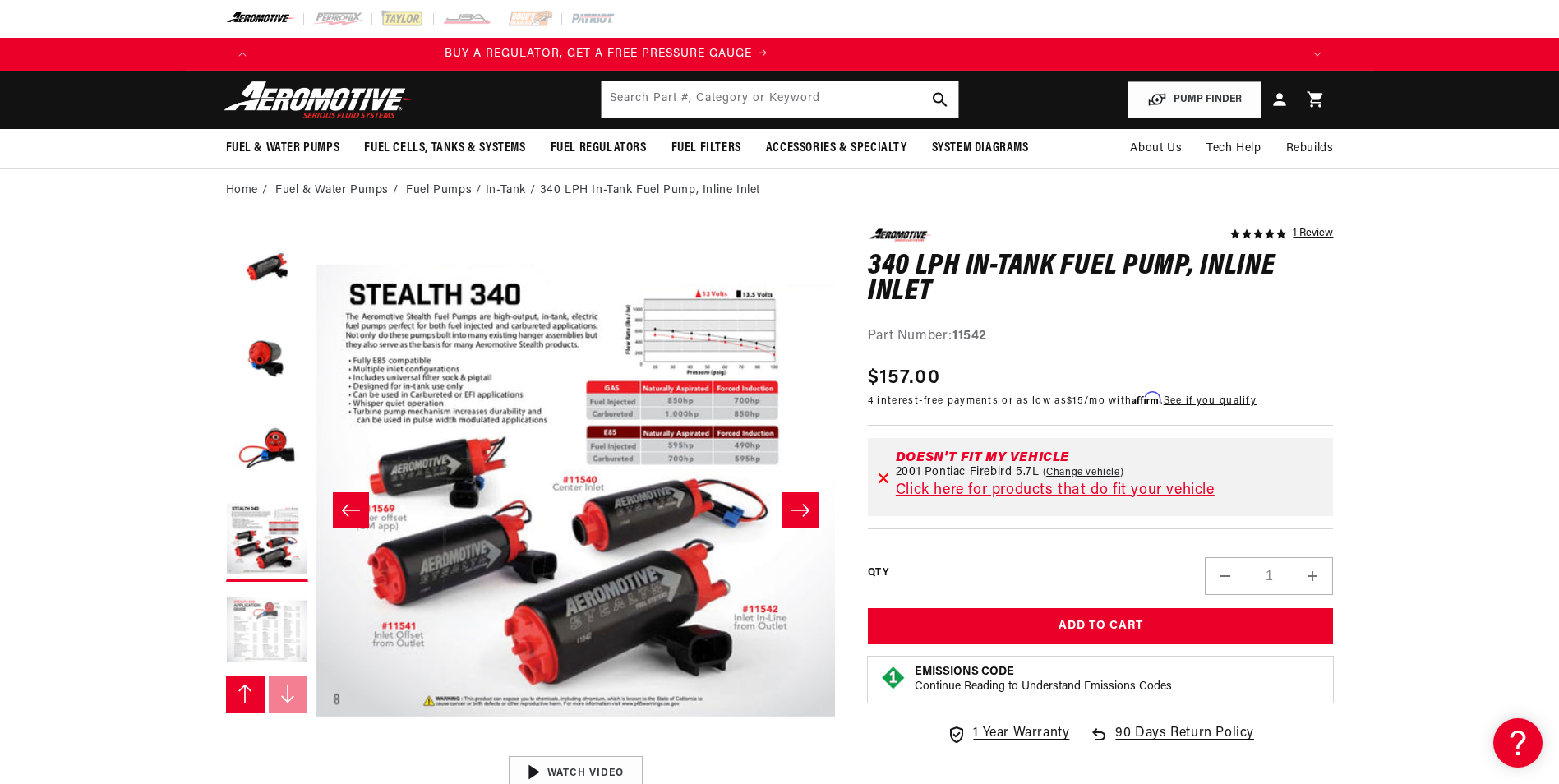
scroll to position [0, 0]
click at [280, 639] on button "Load image 7 in gallery view" at bounding box center [267, 631] width 82 height 82
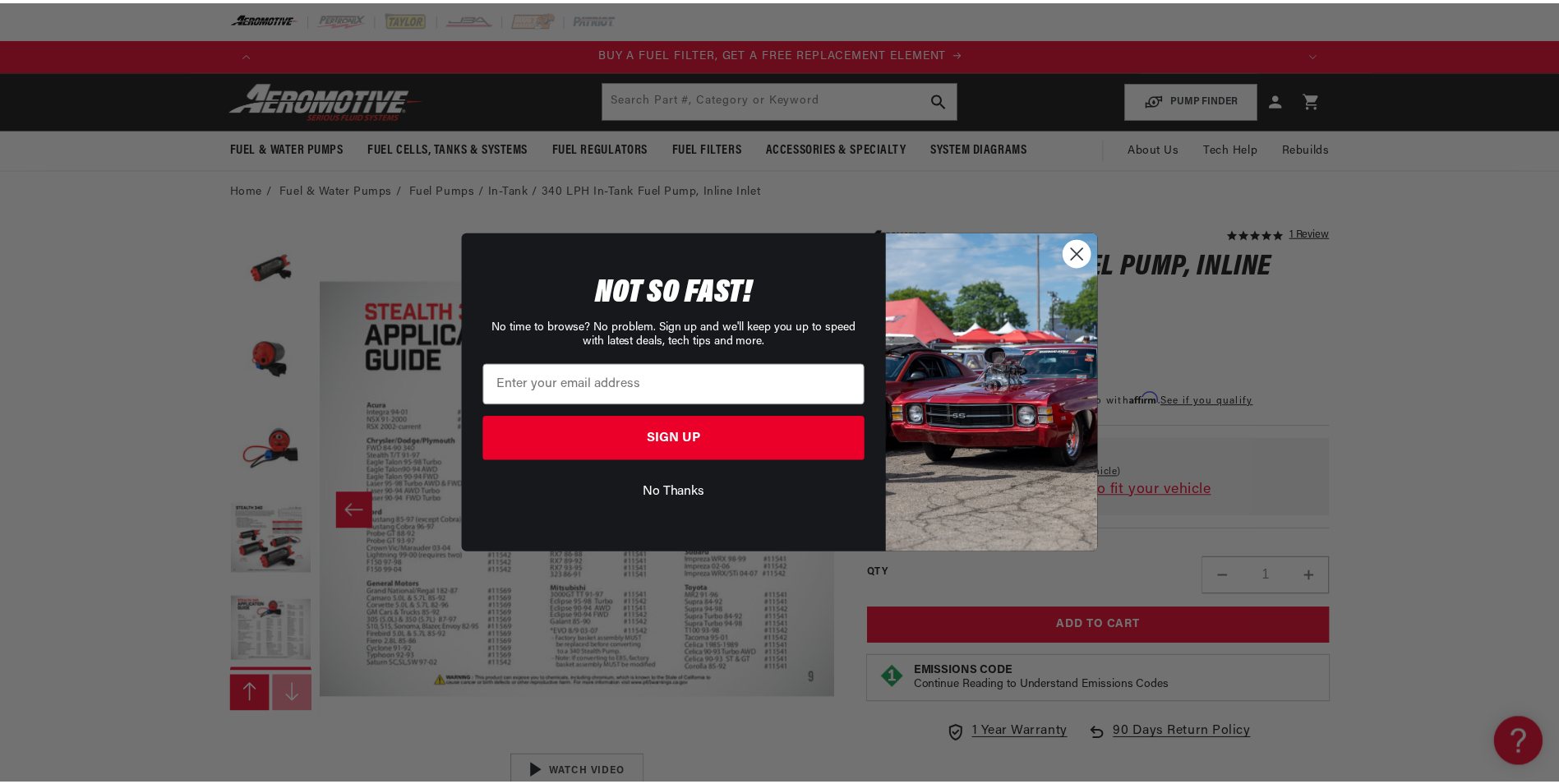
scroll to position [0, 1042]
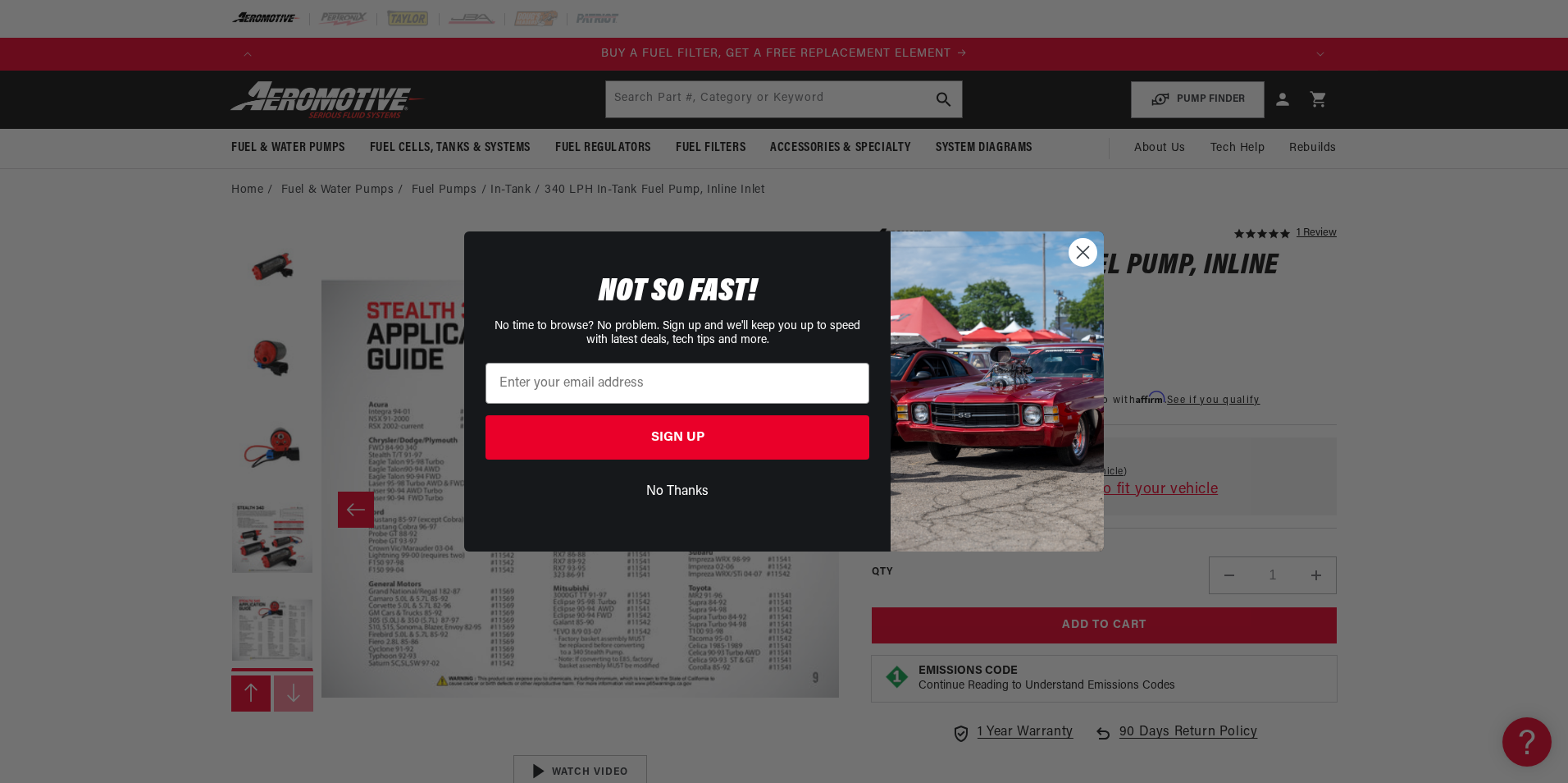
click at [1078, 251] on circle "Close dialog" at bounding box center [1082, 252] width 27 height 27
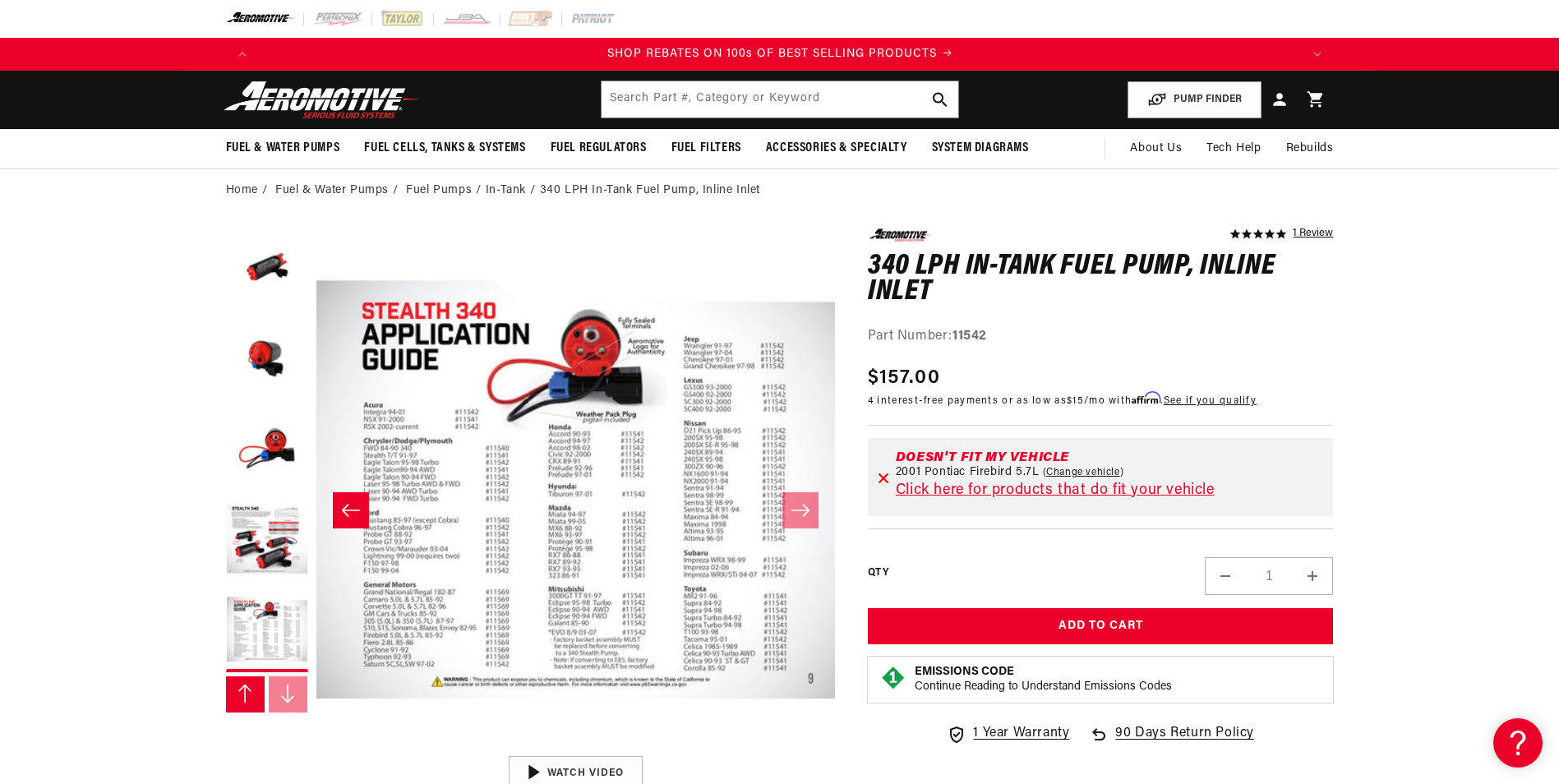
scroll to position [0, 2085]
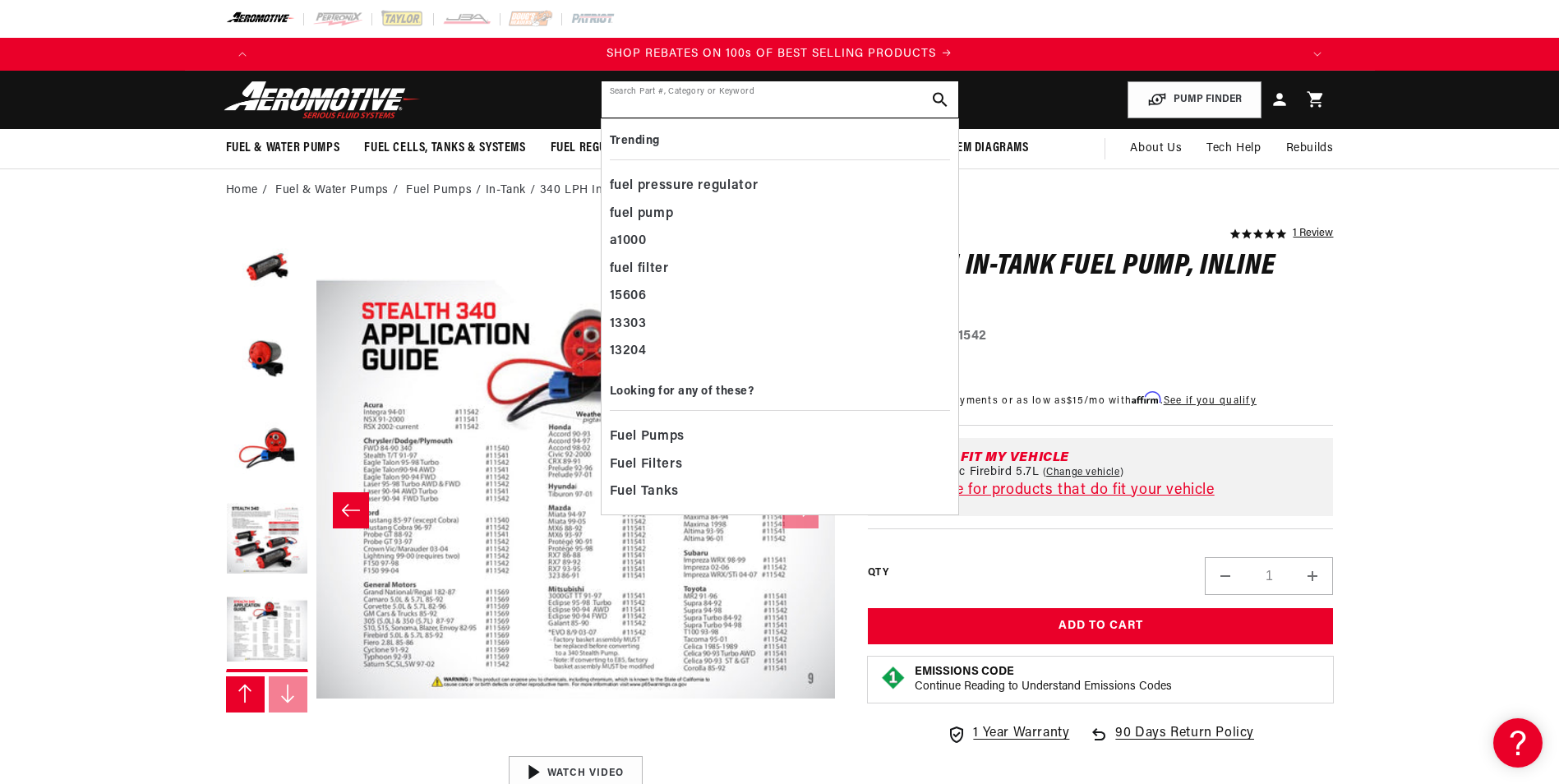
click at [621, 100] on input "text" at bounding box center [780, 99] width 357 height 36
paste input "Stealth 340 fuel pump (PN 11169 – GM Inlet, $180)"
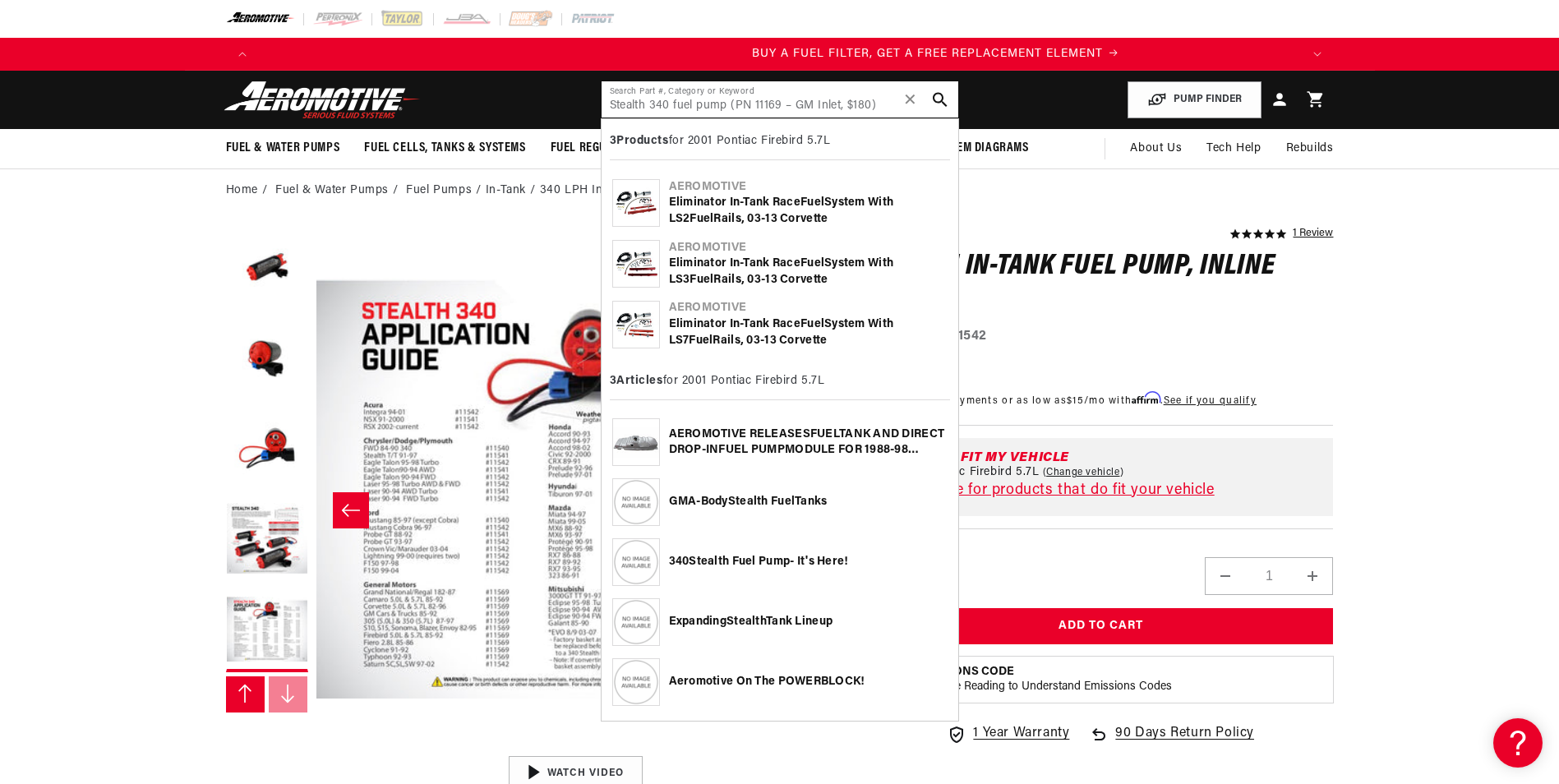
scroll to position [0, 1042]
type input "Stealth 340 fuel pump (PN 11169 – GM Inlet, $180)"
click at [757, 562] on b "Fuel" at bounding box center [744, 561] width 24 height 12
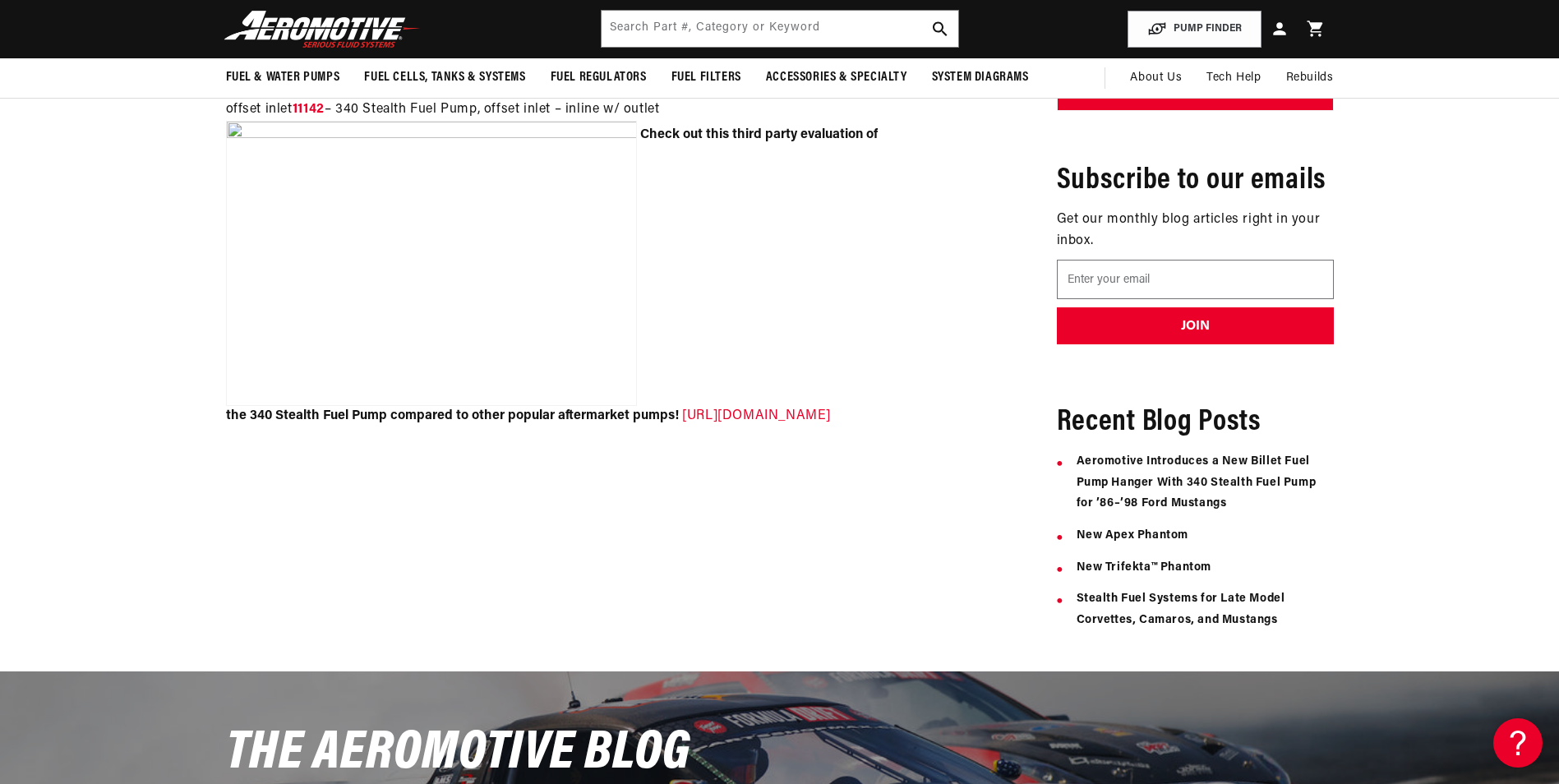
scroll to position [0, 2085]
click at [682, 423] on link "http://realstreetperformance.com/store/pages/fuel-pump-comparison-test-5.html" at bounding box center [757, 416] width 149 height 13
